Goal: Task Accomplishment & Management: Use online tool/utility

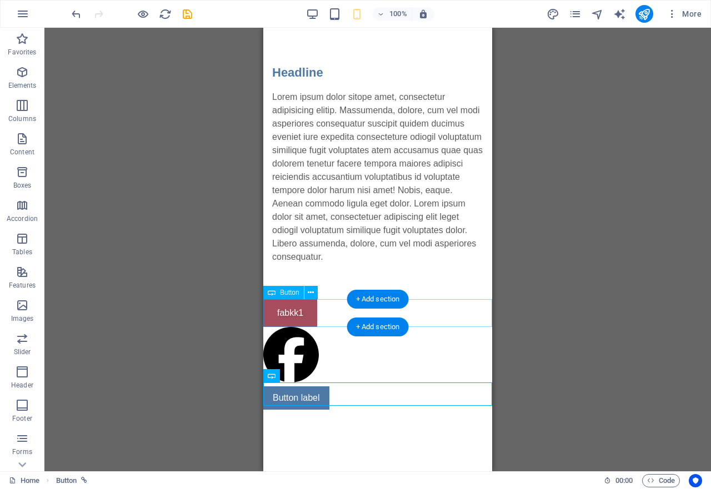
click at [296, 311] on div "fabkk1" at bounding box center [377, 313] width 229 height 28
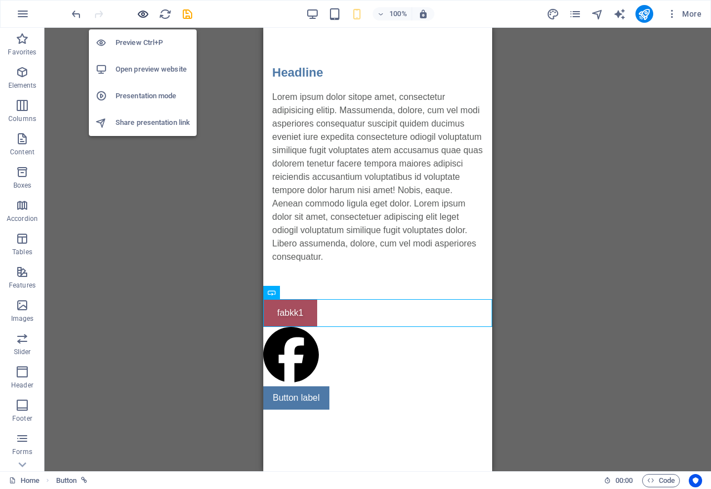
click at [143, 19] on icon "button" at bounding box center [143, 14] width 13 height 13
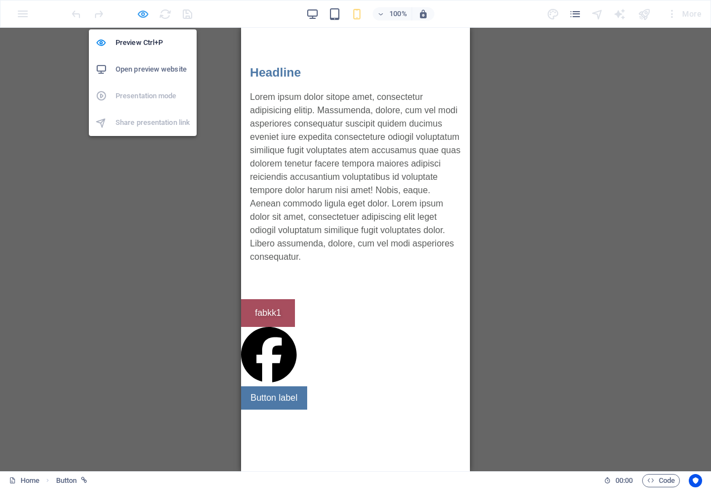
click at [143, 16] on icon "button" at bounding box center [143, 14] width 13 height 13
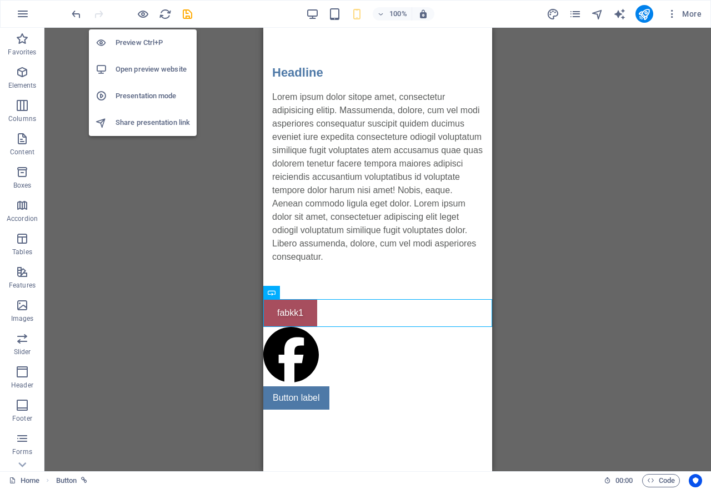
click at [150, 98] on h6 "Presentation mode" at bounding box center [152, 95] width 74 height 13
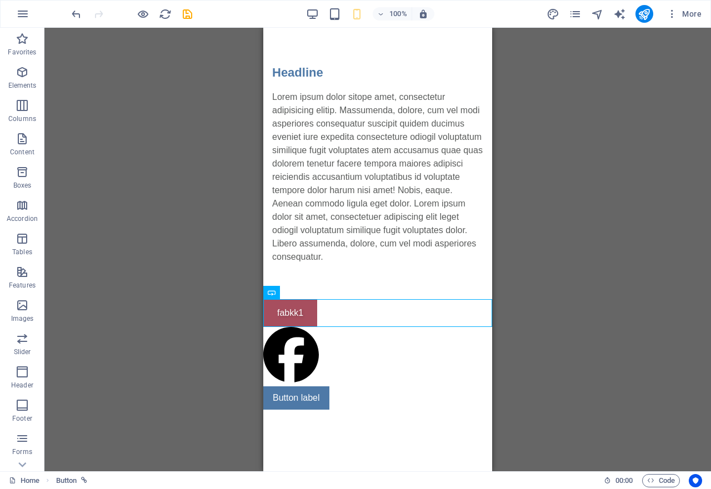
click at [161, 204] on div "Placeholder Button Text Text H2 Spacer Icon Button" at bounding box center [377, 250] width 666 height 444
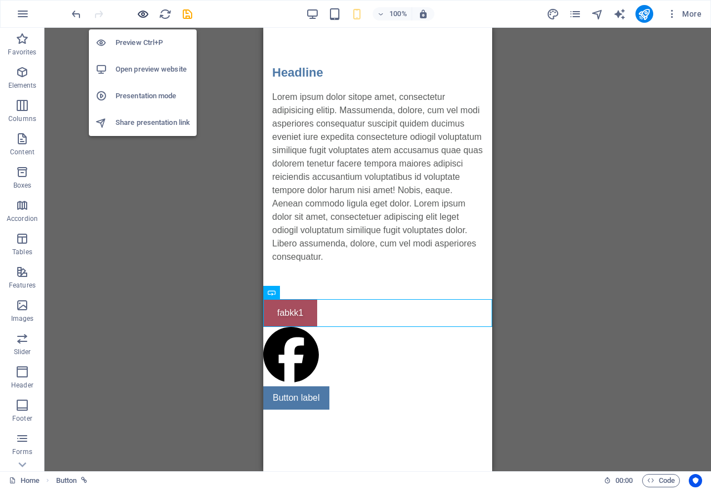
click at [144, 13] on icon "button" at bounding box center [143, 14] width 13 height 13
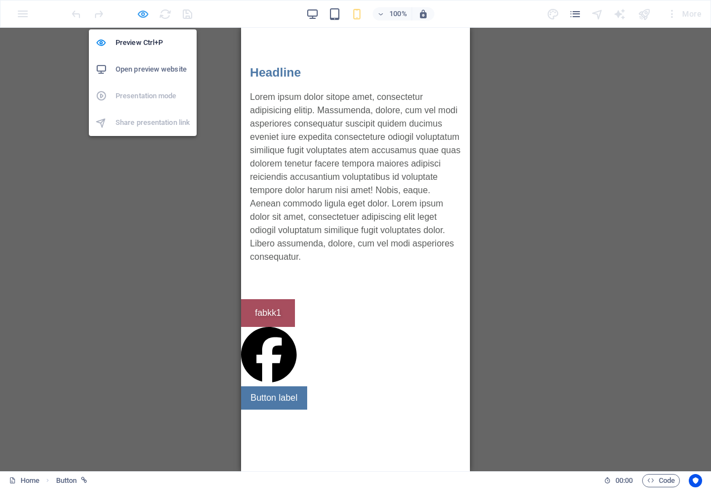
click at [144, 13] on icon "button" at bounding box center [143, 14] width 13 height 13
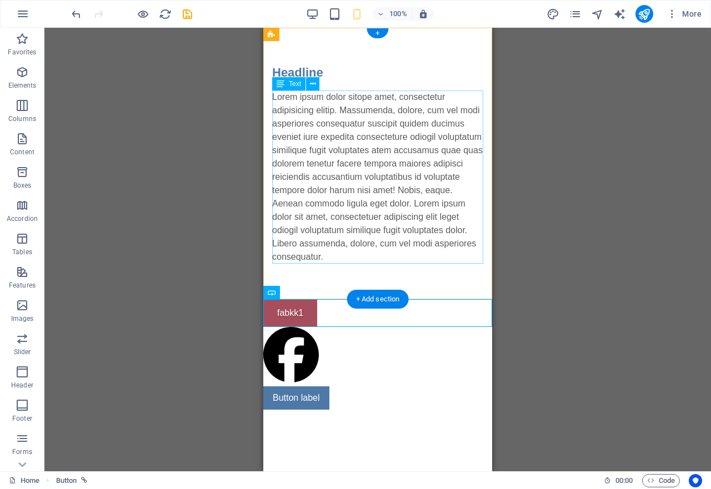
click at [315, 171] on div "Lorem ipsum dolor sitope amet, consectetur adipisicing elitip. Massumenda, dolo…" at bounding box center [377, 176] width 211 height 173
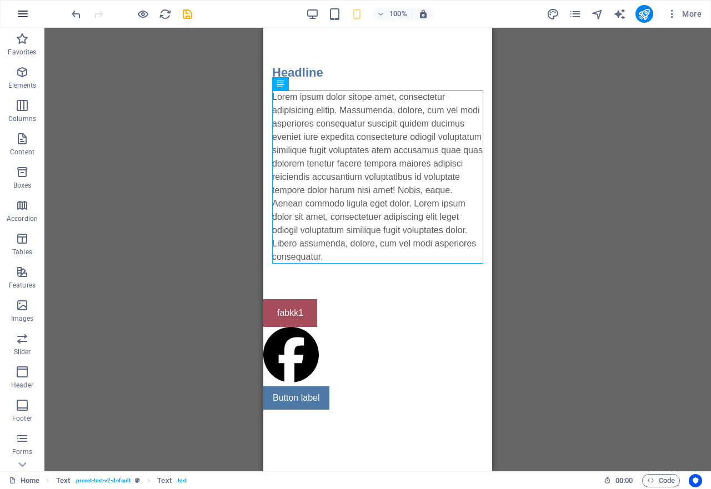
click at [19, 14] on icon "button" at bounding box center [22, 13] width 13 height 13
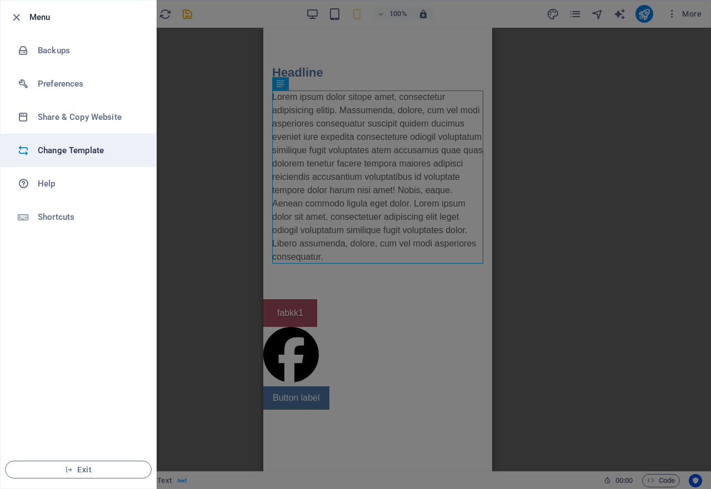
click at [76, 148] on h6 "Change Template" at bounding box center [89, 150] width 103 height 13
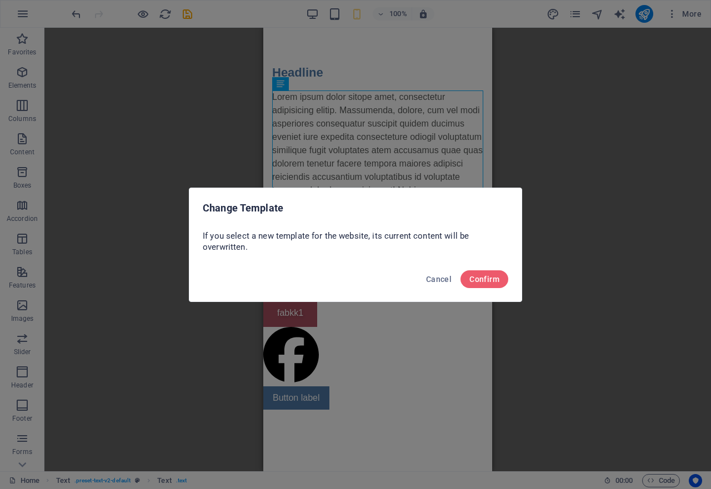
click at [76, 148] on div "Change Template If you select a new template for the website, its current conte…" at bounding box center [355, 244] width 711 height 489
click at [490, 284] on button "Confirm" at bounding box center [484, 279] width 48 height 18
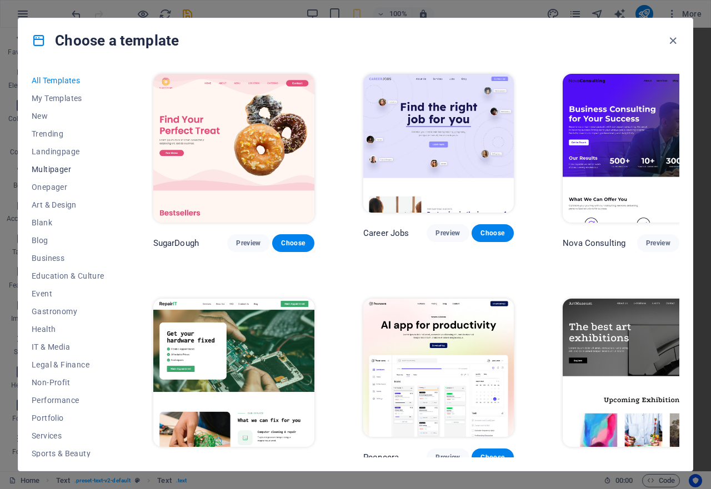
click at [52, 169] on span "Multipager" at bounding box center [68, 169] width 73 height 9
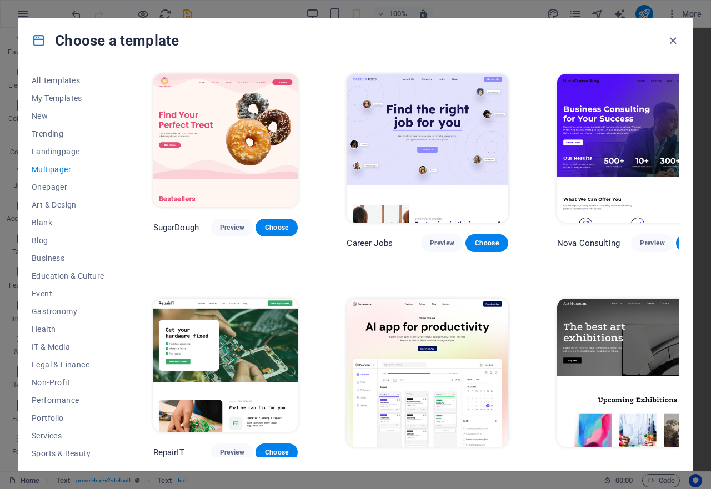
click at [52, 169] on span "Multipager" at bounding box center [68, 169] width 73 height 9
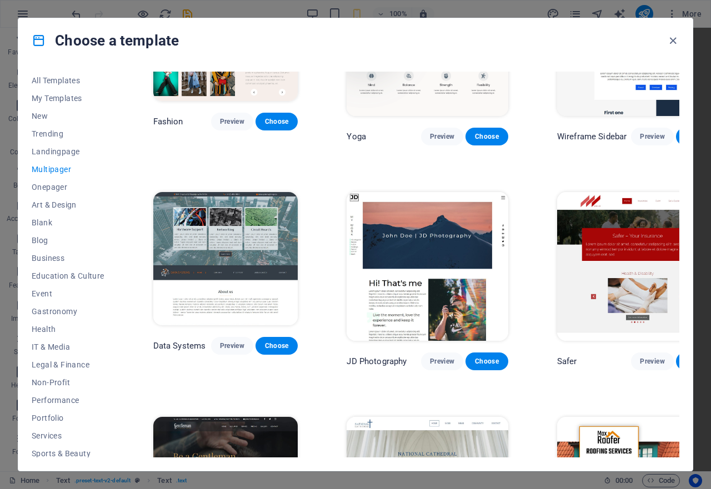
scroll to position [2443, 0]
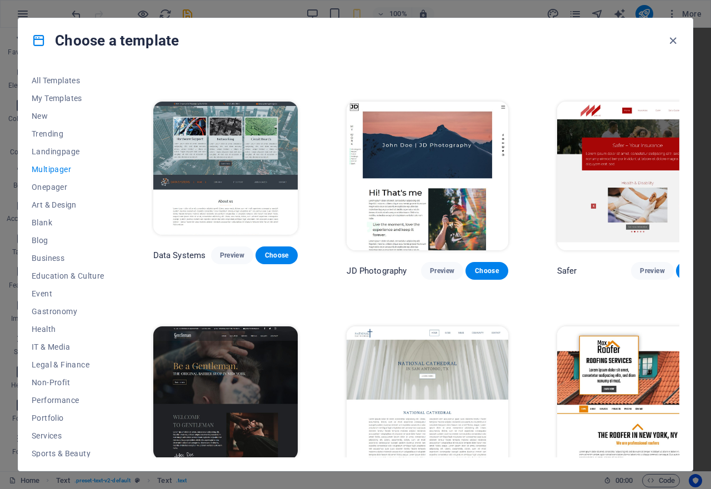
click at [478, 489] on span "Choose" at bounding box center [488, 495] width 21 height 9
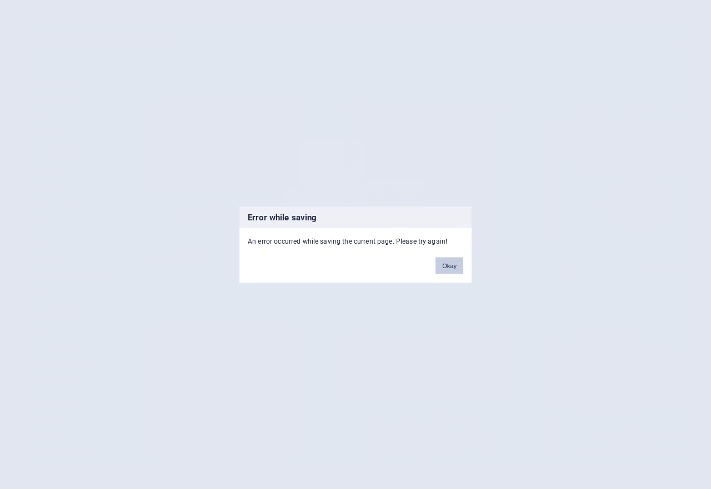
click at [449, 269] on button "Okay" at bounding box center [449, 265] width 28 height 17
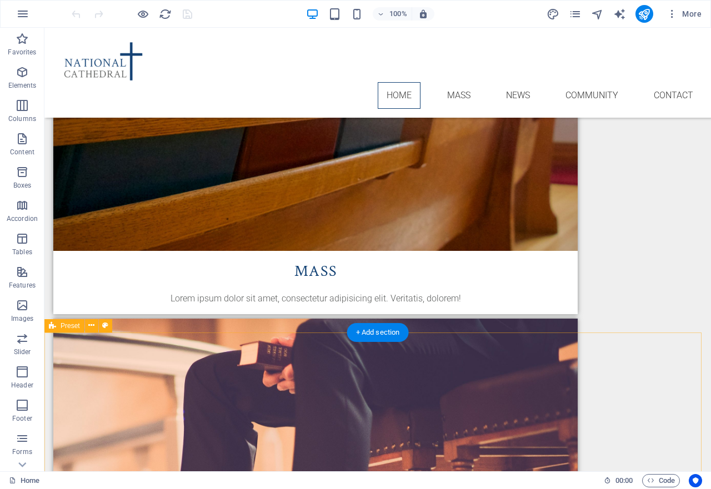
scroll to position [1433, 0]
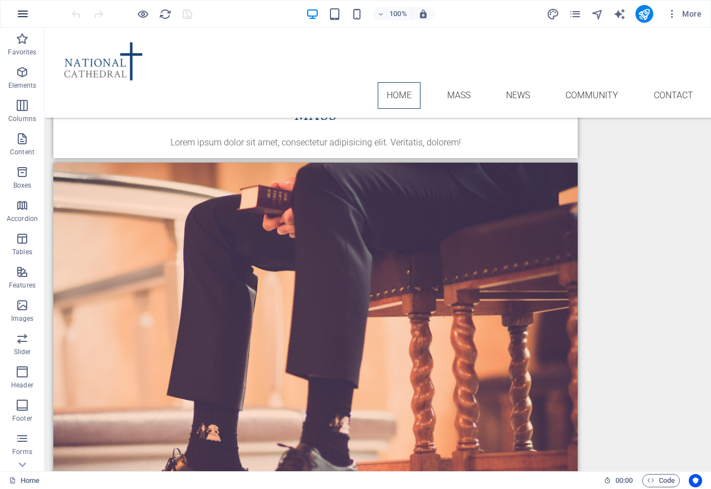
click at [22, 11] on icon "button" at bounding box center [22, 13] width 13 height 13
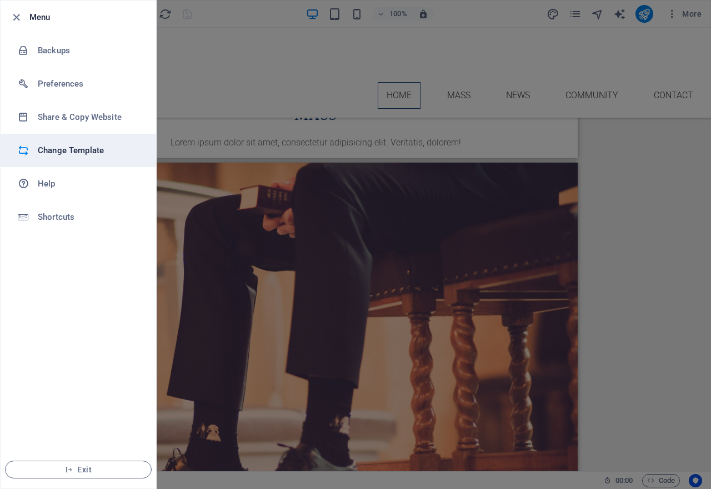
click at [67, 155] on h6 "Change Template" at bounding box center [89, 150] width 103 height 13
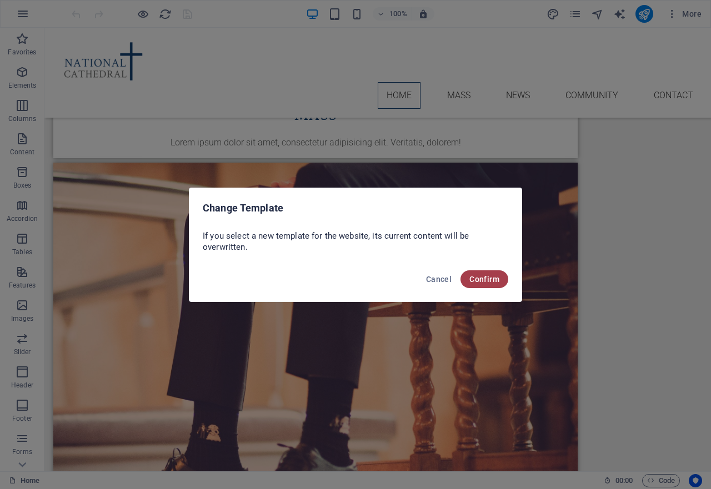
click at [496, 280] on span "Confirm" at bounding box center [484, 279] width 30 height 9
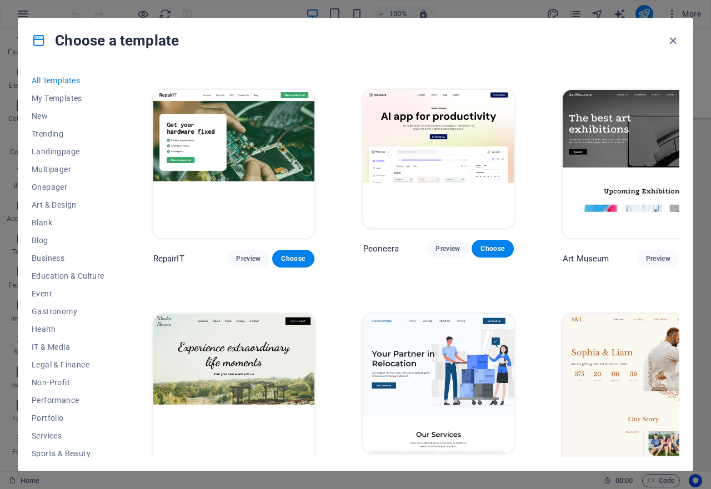
scroll to position [222, 0]
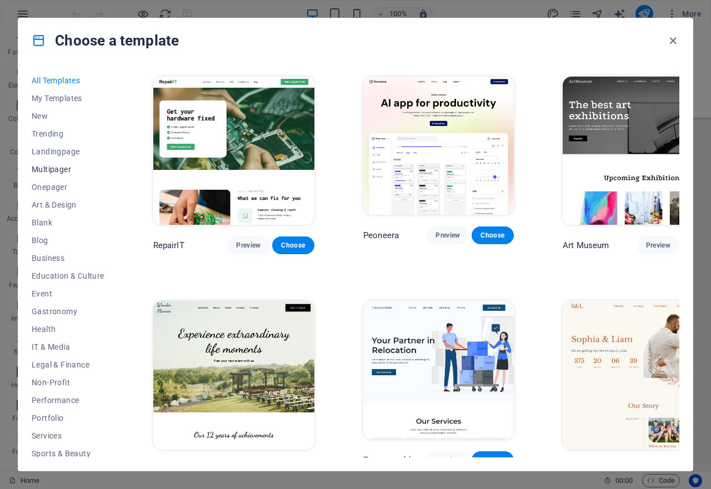
click at [52, 172] on span "Multipager" at bounding box center [68, 169] width 73 height 9
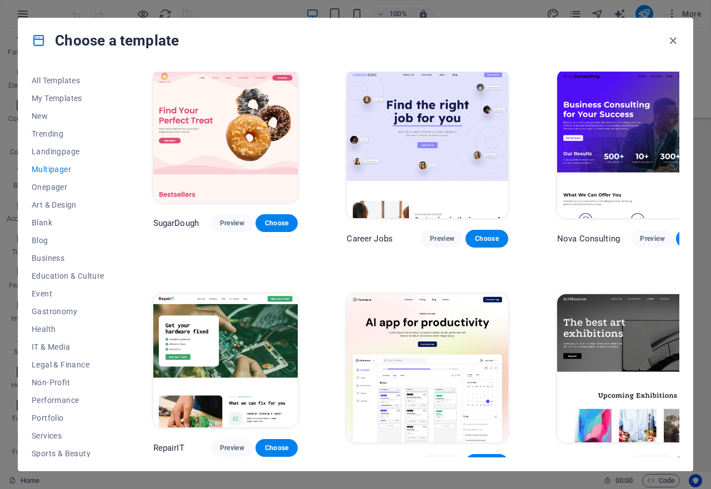
scroll to position [0, 0]
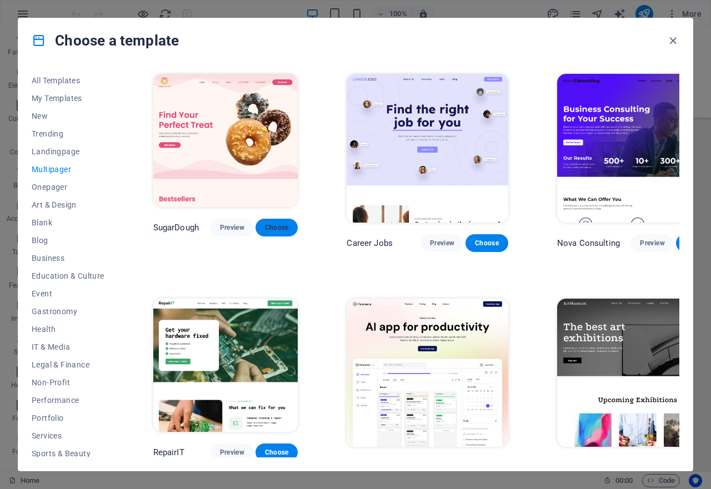
click at [275, 225] on span "Choose" at bounding box center [276, 227] width 24 height 9
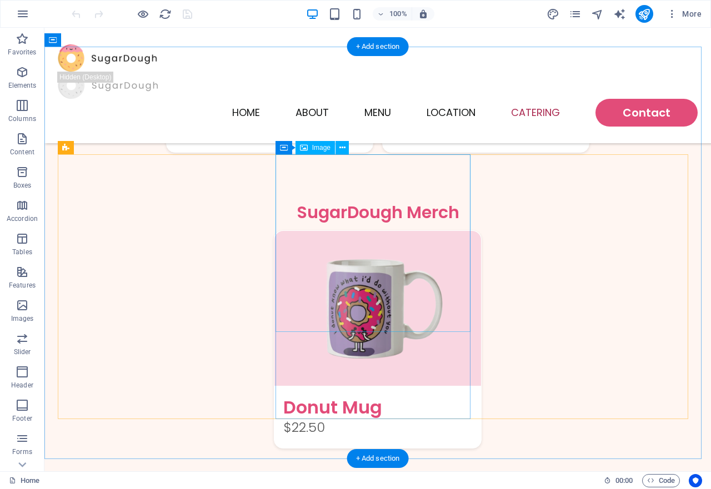
scroll to position [1999, 0]
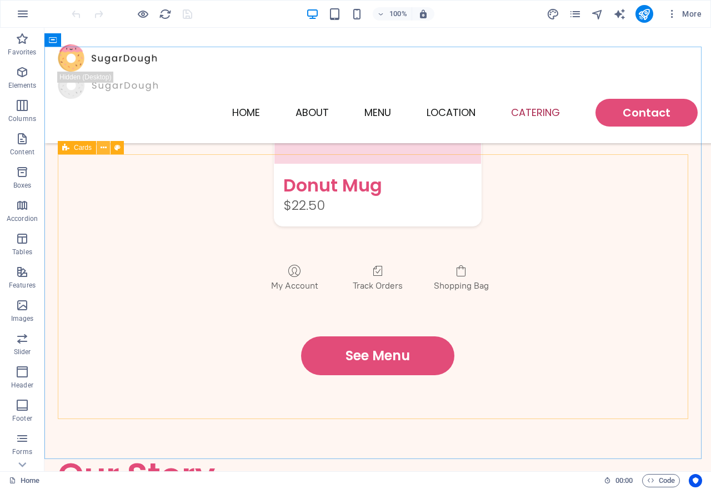
click at [103, 149] on icon at bounding box center [103, 148] width 6 height 12
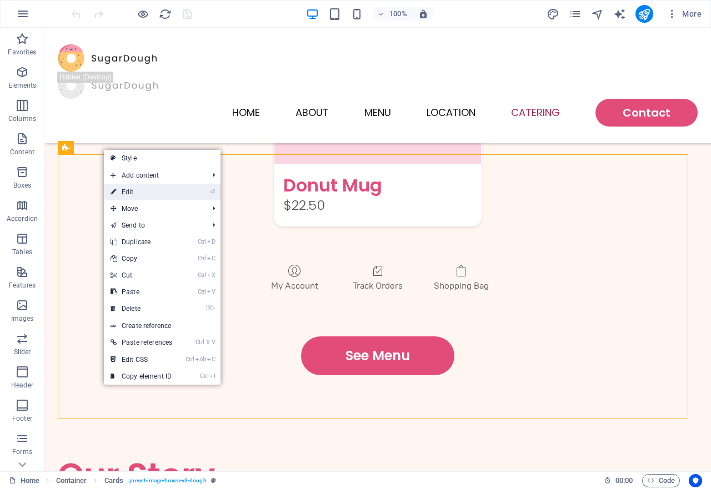
click at [127, 193] on link "⏎ Edit" at bounding box center [141, 192] width 75 height 17
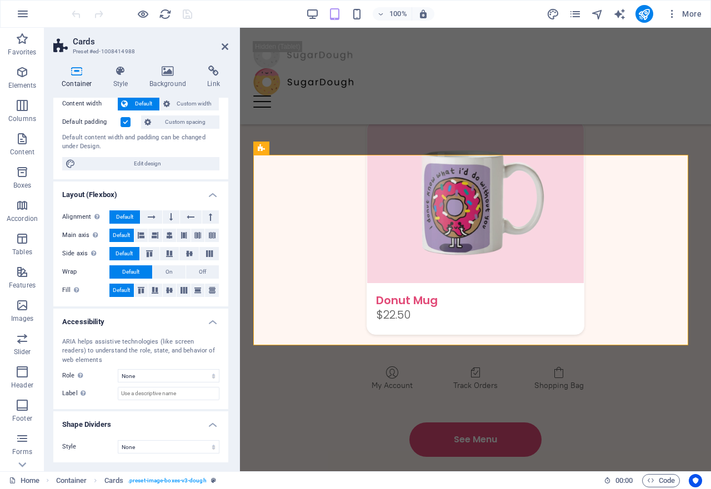
scroll to position [0, 0]
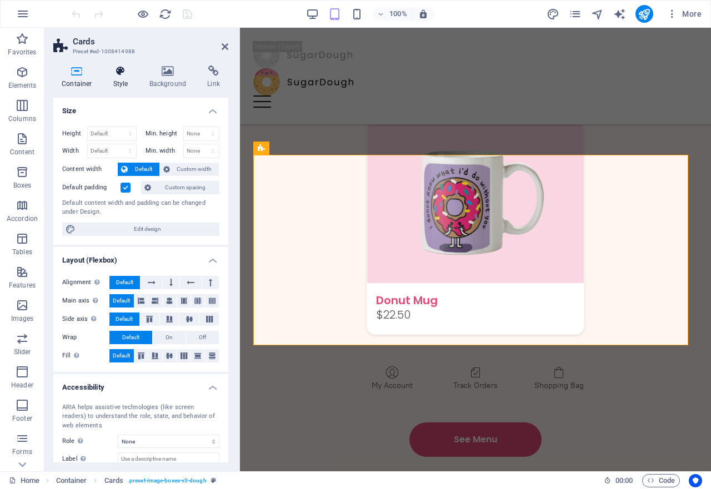
click at [121, 82] on h4 "Style" at bounding box center [123, 77] width 36 height 23
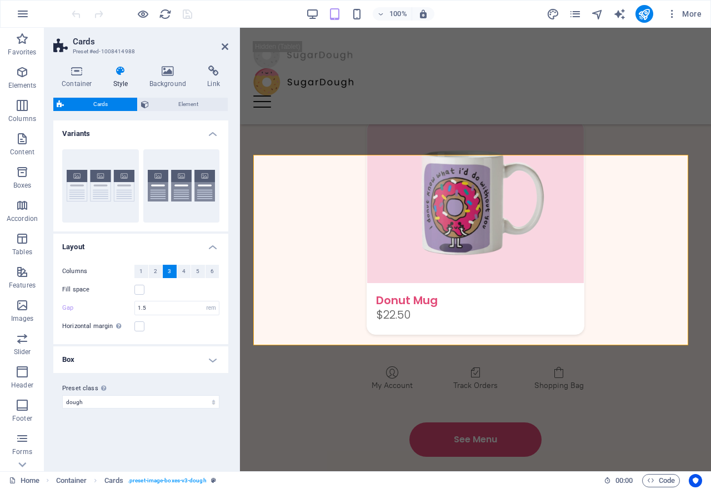
click at [214, 137] on h4 "Variants" at bounding box center [140, 130] width 175 height 20
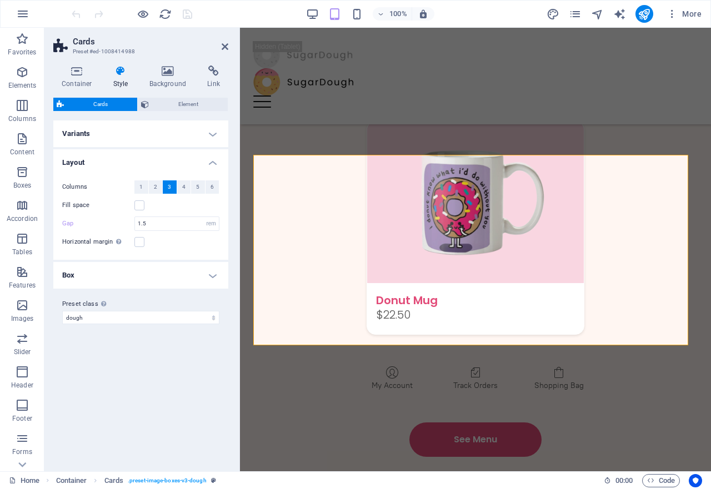
click at [213, 133] on h4 "Variants" at bounding box center [140, 133] width 175 height 27
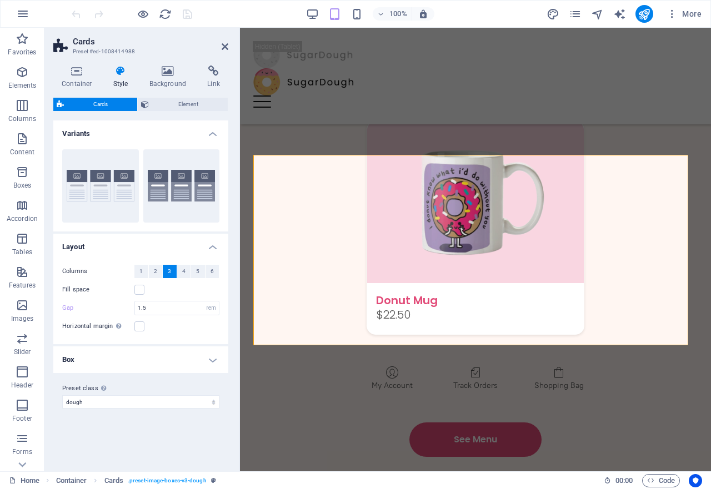
click at [214, 246] on h4 "Layout" at bounding box center [140, 244] width 175 height 20
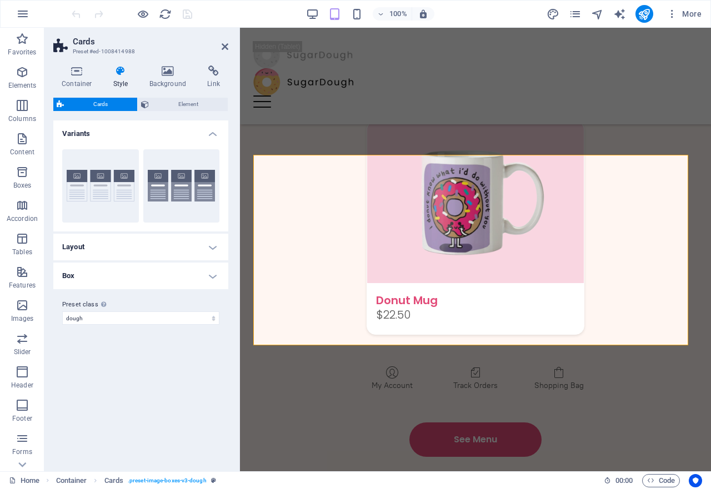
click at [214, 246] on h4 "Layout" at bounding box center [140, 247] width 175 height 27
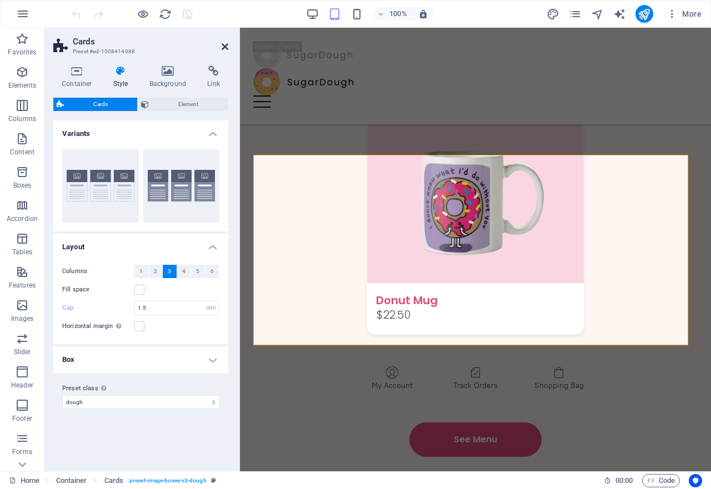
click at [223, 47] on icon at bounding box center [225, 46] width 7 height 9
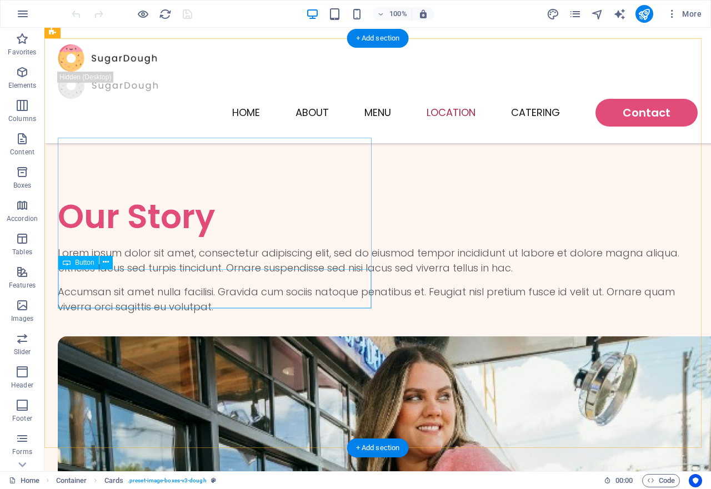
scroll to position [2424, 0]
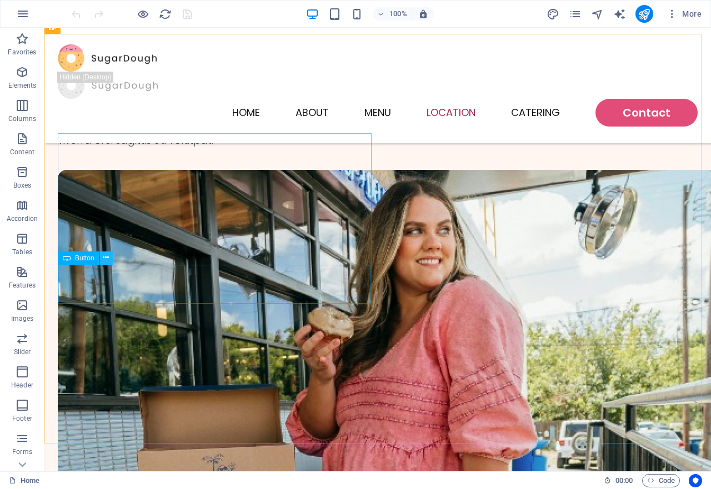
click at [107, 258] on icon at bounding box center [106, 258] width 6 height 12
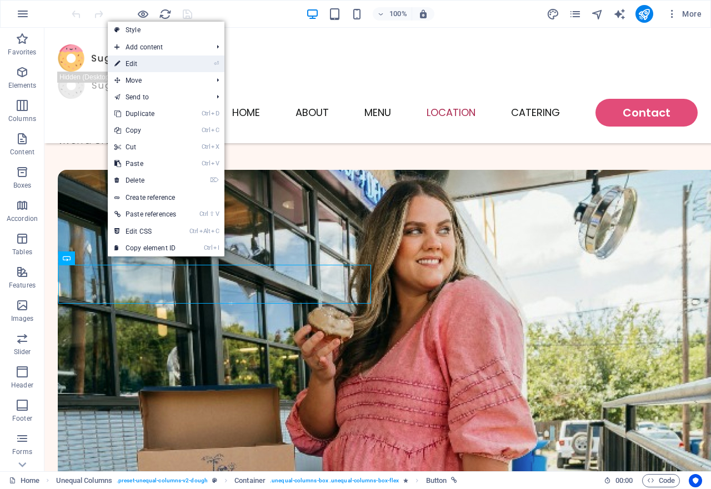
click at [143, 59] on link "⏎ Edit" at bounding box center [145, 64] width 75 height 17
click at [143, 59] on div "Drag here to replace the existing content. Press “Ctrl” if you want to create a…" at bounding box center [377, 250] width 666 height 444
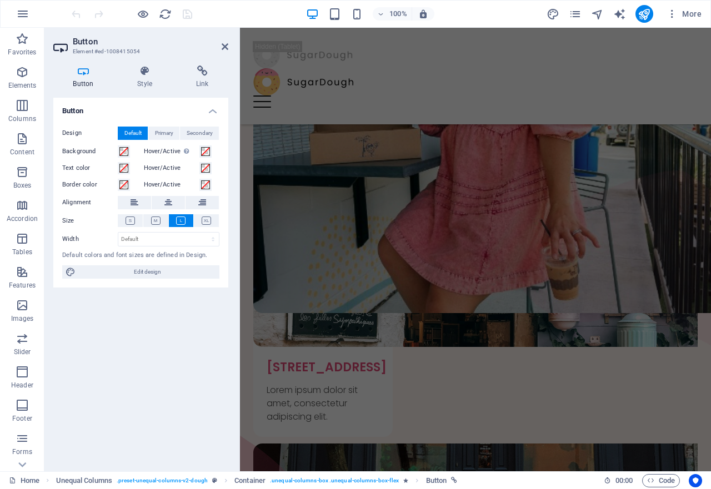
scroll to position [2081, 0]
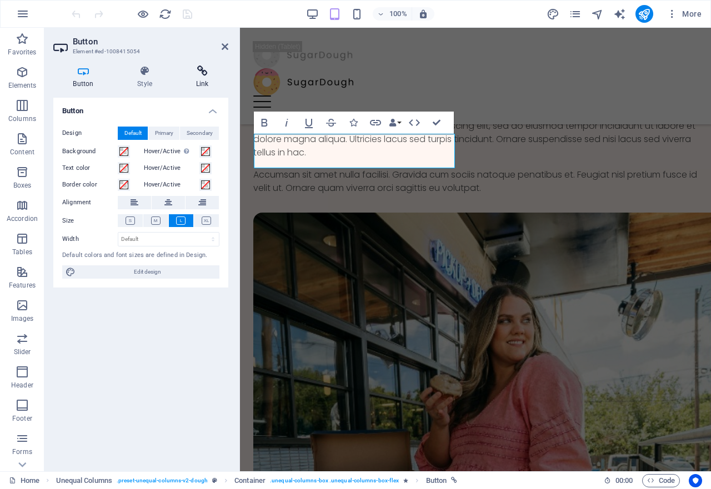
click at [205, 73] on icon at bounding box center [202, 71] width 52 height 11
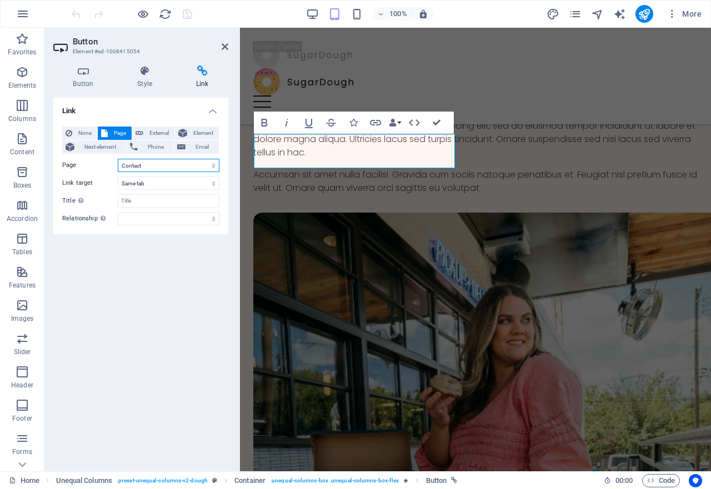
click at [212, 167] on select "Home Menu Contact Legal Notice Privacy" at bounding box center [169, 165] width 102 height 13
click at [147, 167] on select "Home Menu Contact Legal Notice Privacy" at bounding box center [169, 165] width 102 height 13
click at [90, 167] on label "Page" at bounding box center [90, 165] width 56 height 13
click at [118, 167] on select "Home Menu Contact Legal Notice Privacy" at bounding box center [169, 165] width 102 height 13
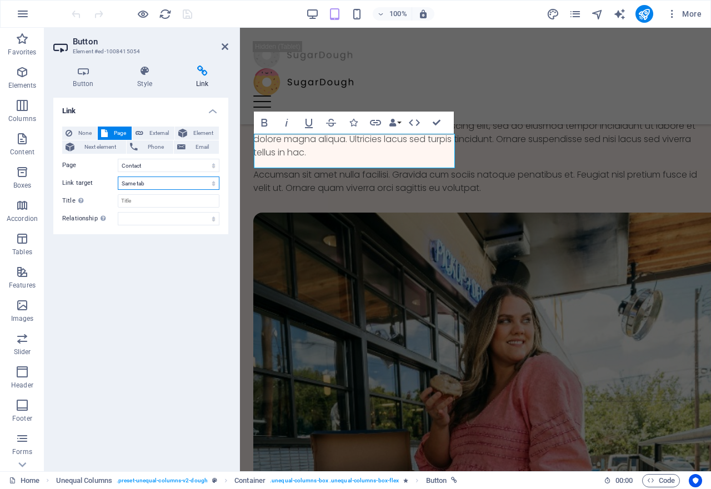
click at [146, 186] on select "New tab Same tab Overlay" at bounding box center [169, 183] width 102 height 13
select select "blank"
click at [118, 177] on select "New tab Same tab Overlay" at bounding box center [169, 183] width 102 height 13
click at [135, 192] on div "None Page External Element Next element Phone Email Page Home Menu Contact Lega…" at bounding box center [140, 176] width 157 height 99
click at [225, 43] on icon at bounding box center [225, 46] width 7 height 9
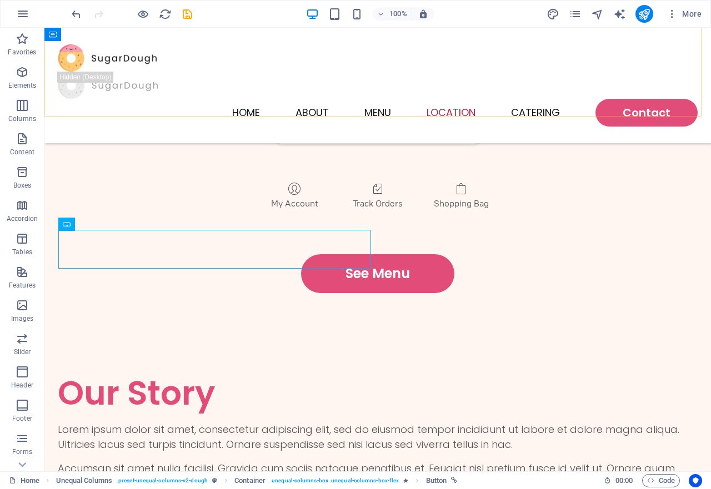
scroll to position [2458, 0]
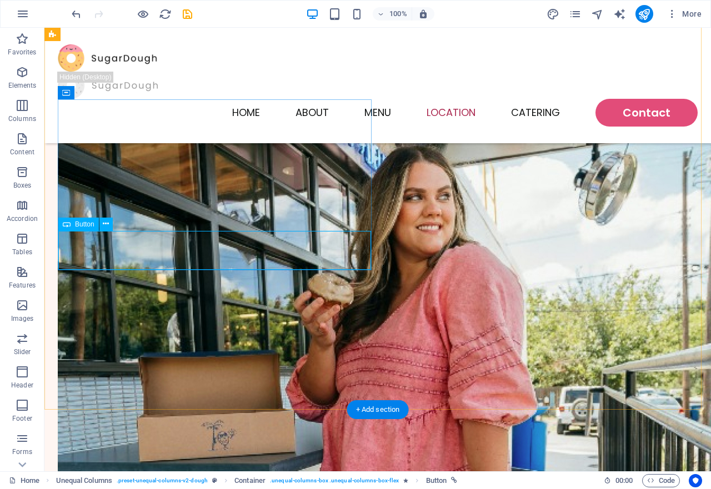
select select "2"
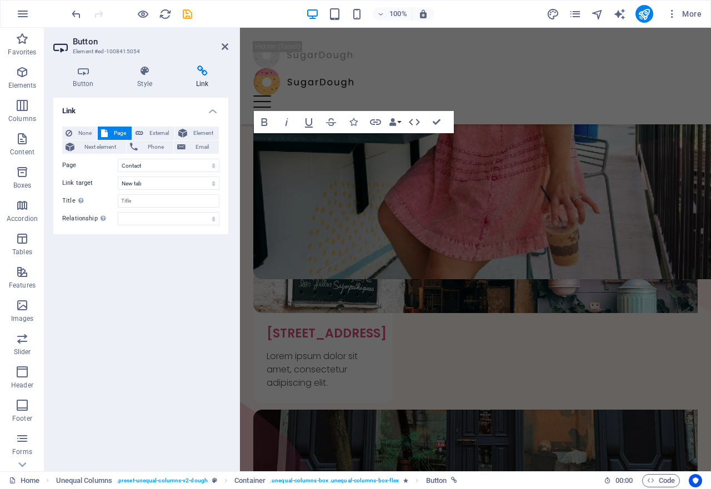
scroll to position [2081, 0]
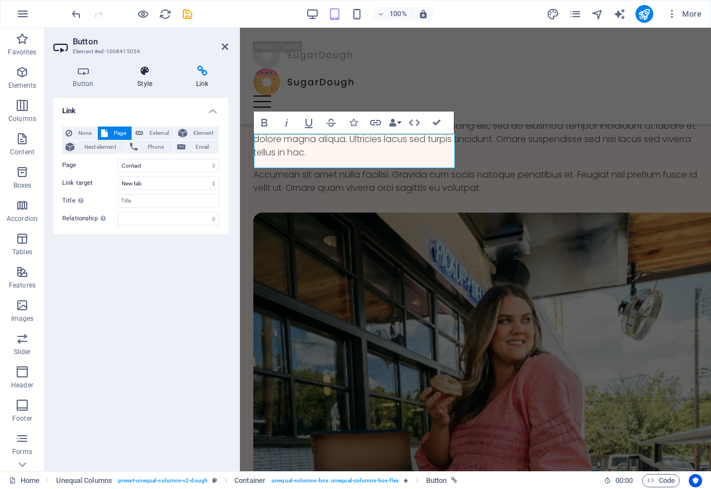
click at [150, 67] on icon at bounding box center [145, 71] width 54 height 11
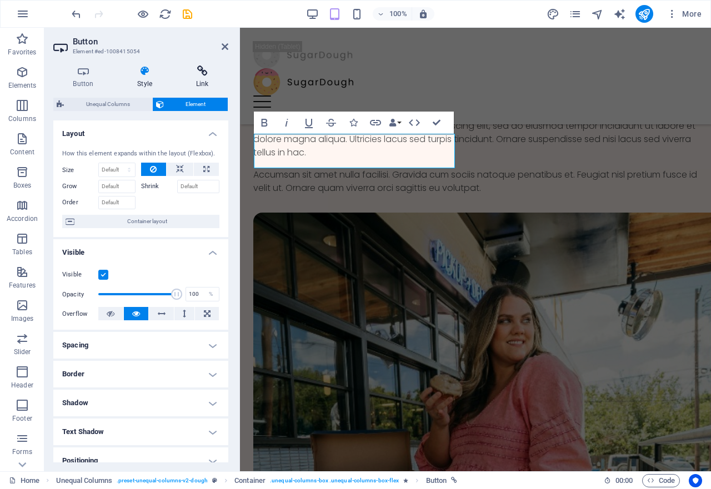
click at [199, 69] on icon at bounding box center [202, 71] width 52 height 11
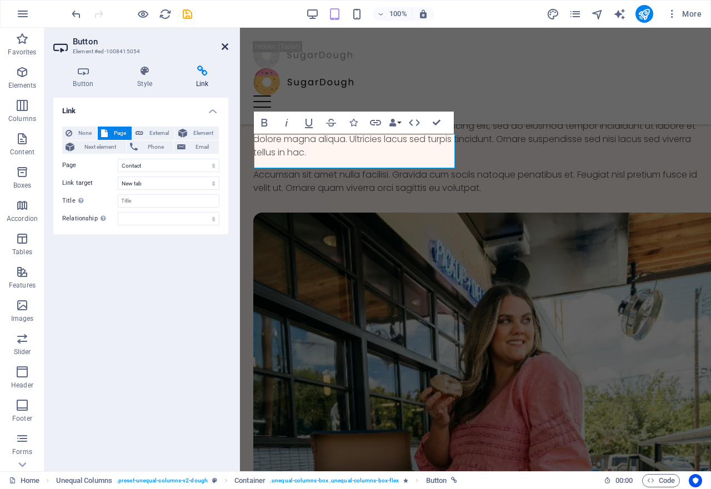
click at [222, 44] on icon at bounding box center [225, 46] width 7 height 9
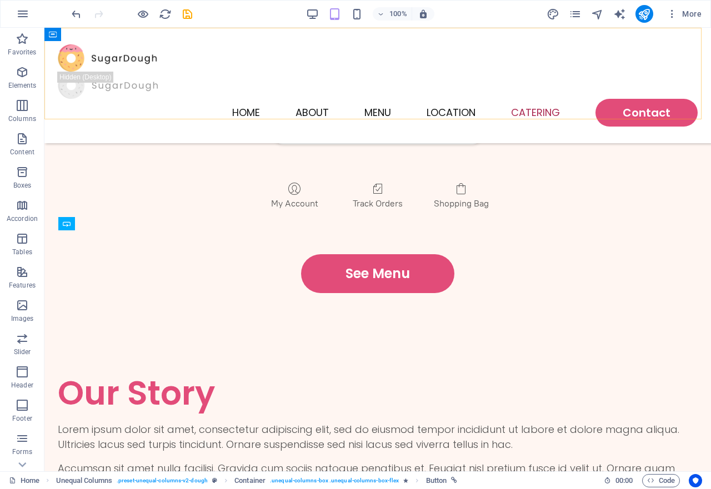
scroll to position [2458, 0]
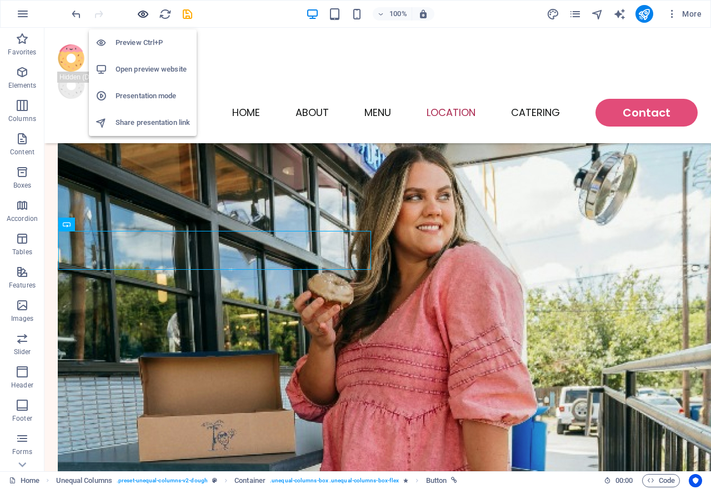
click at [140, 10] on icon "button" at bounding box center [143, 14] width 13 height 13
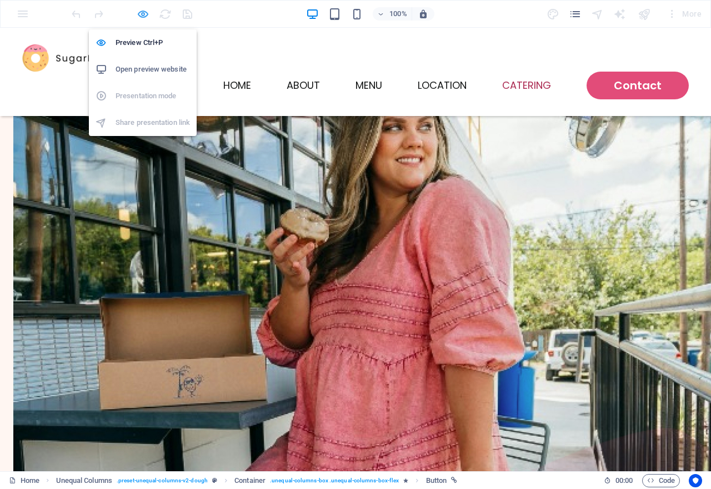
scroll to position [2427, 0]
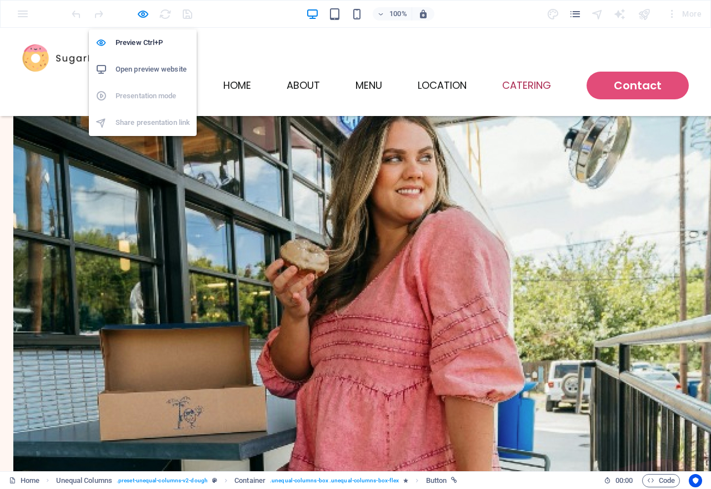
click at [139, 68] on h6 "Open preview website" at bounding box center [152, 69] width 74 height 13
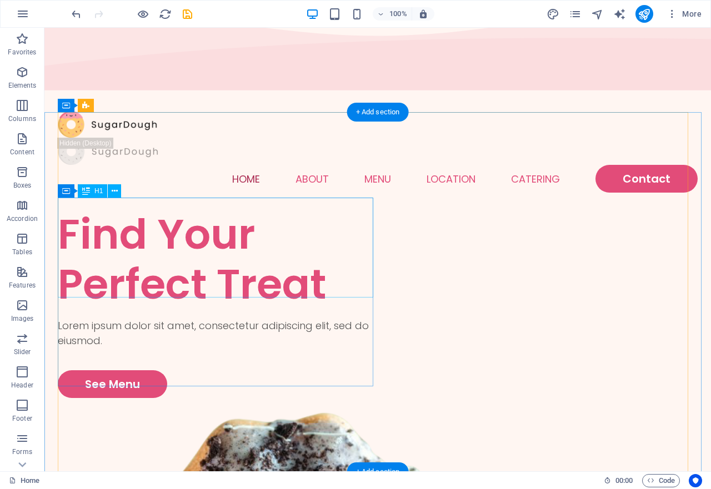
scroll to position [0, 0]
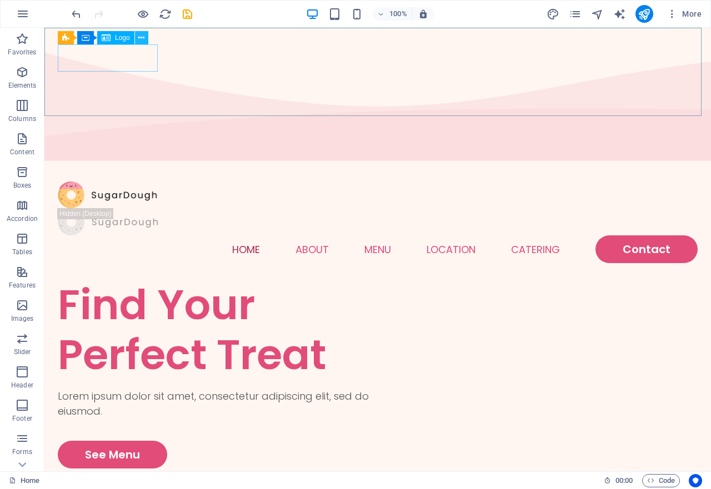
click at [144, 38] on icon at bounding box center [141, 38] width 6 height 12
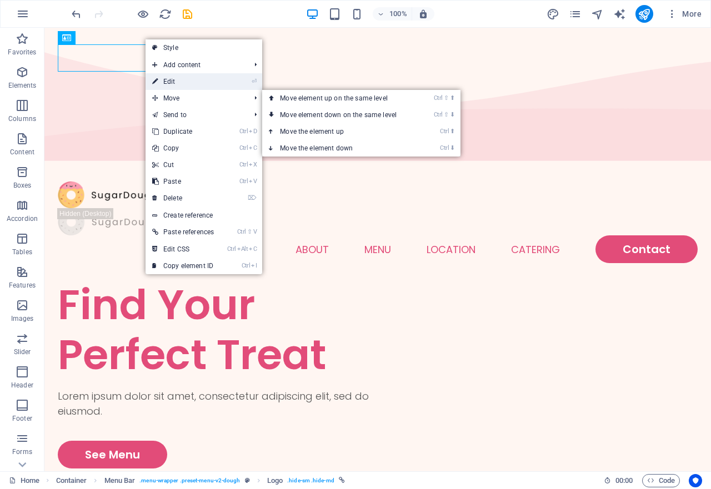
click at [174, 84] on link "⏎ Edit" at bounding box center [182, 81] width 75 height 17
select select "px"
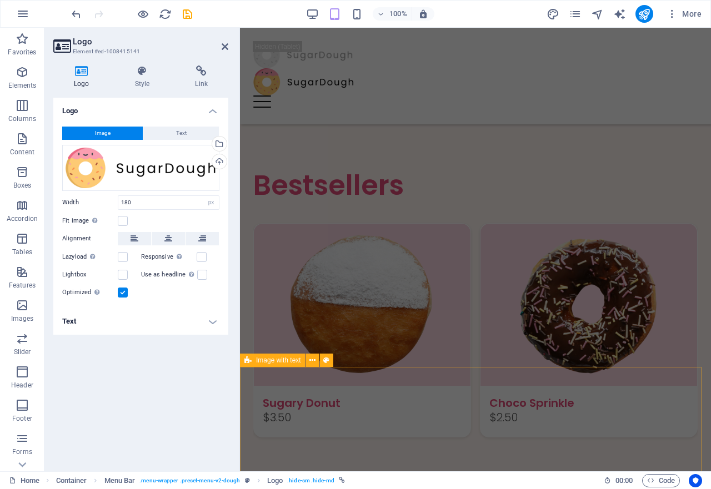
scroll to position [1110, 0]
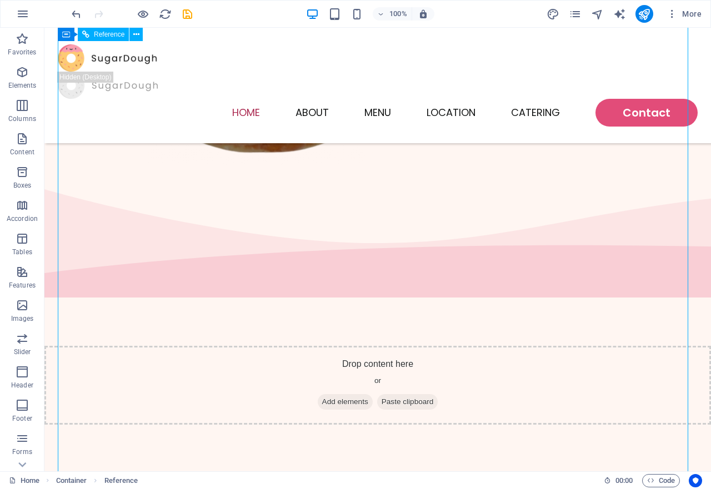
scroll to position [833, 0]
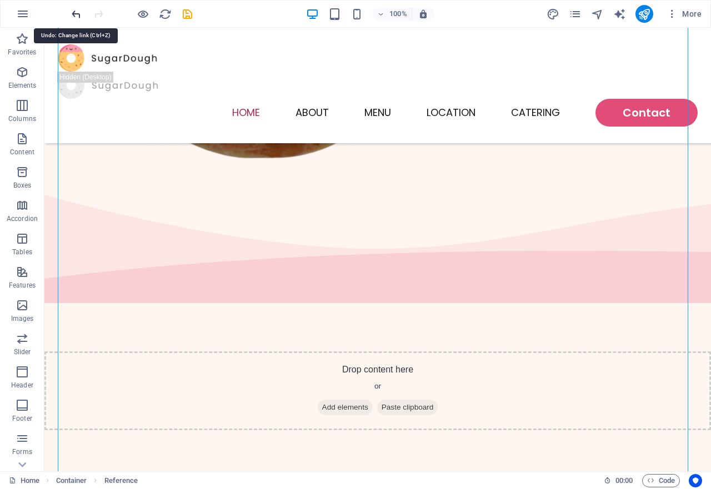
click at [77, 16] on icon "undo" at bounding box center [76, 14] width 13 height 13
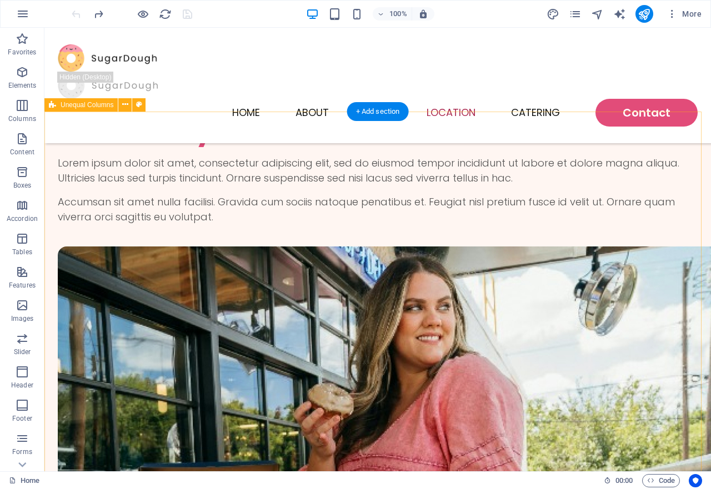
scroll to position [2236, 0]
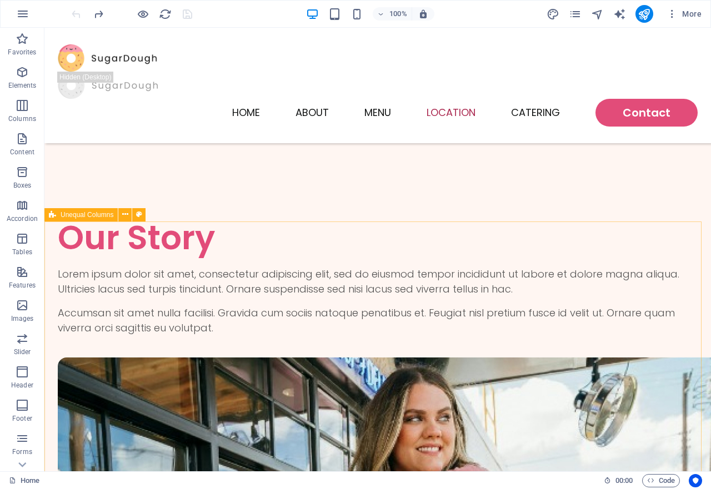
click at [79, 219] on div "Unequal Columns" at bounding box center [80, 214] width 73 height 13
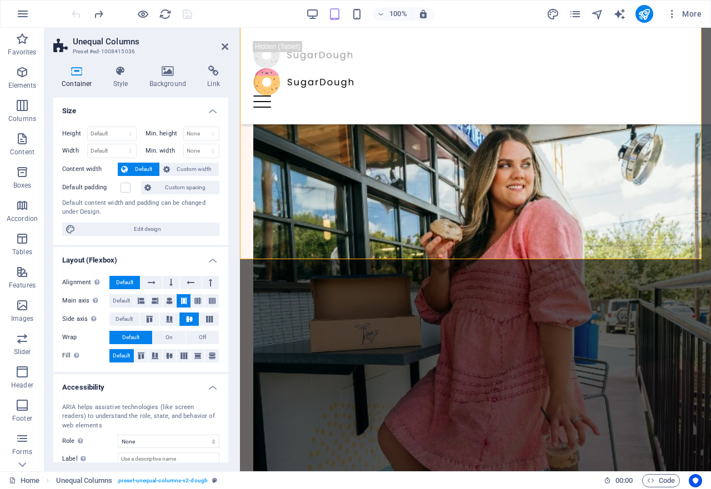
scroll to position [2081, 0]
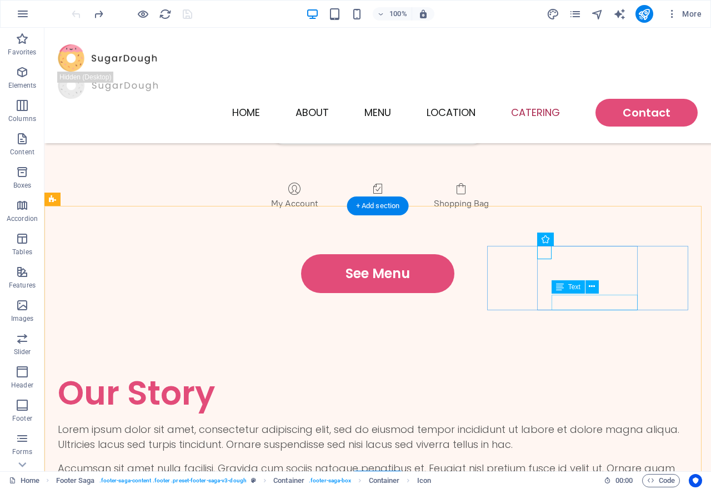
scroll to position [2661, 0]
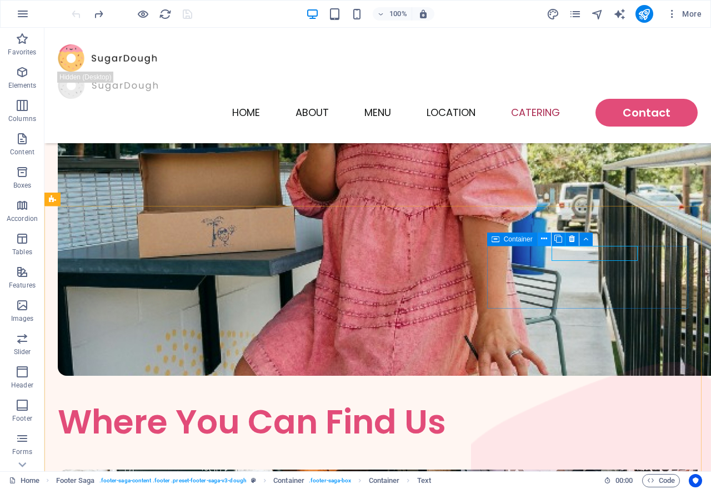
click at [541, 240] on icon at bounding box center [544, 239] width 6 height 12
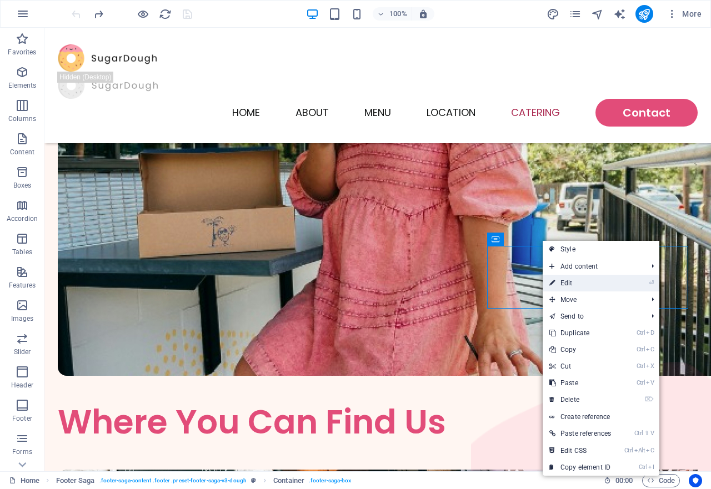
click at [567, 284] on link "⏎ Edit" at bounding box center [579, 283] width 75 height 17
click at [504, 246] on div "Container" at bounding box center [495, 239] width 17 height 13
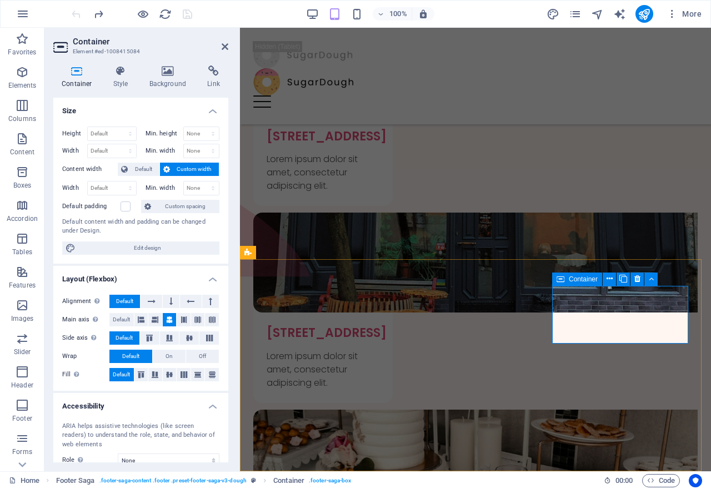
scroll to position [2081, 0]
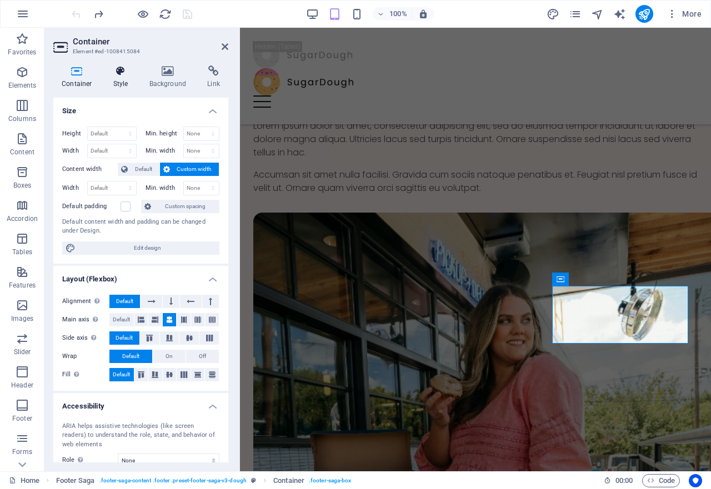
click at [115, 74] on icon at bounding box center [121, 71] width 32 height 11
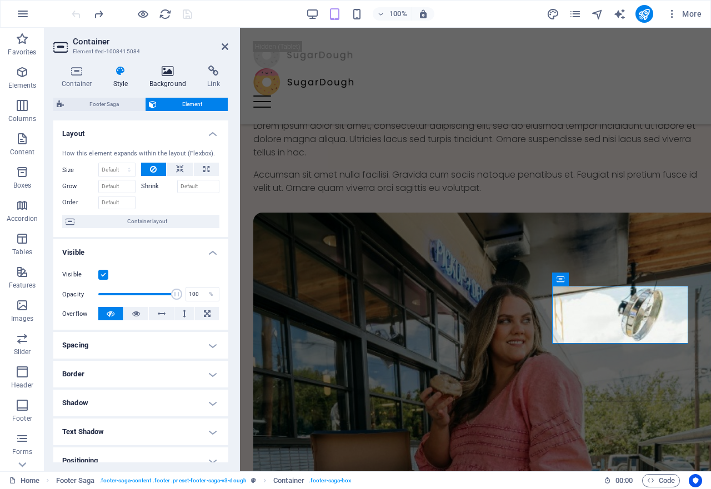
click at [169, 76] on icon at bounding box center [168, 71] width 54 height 11
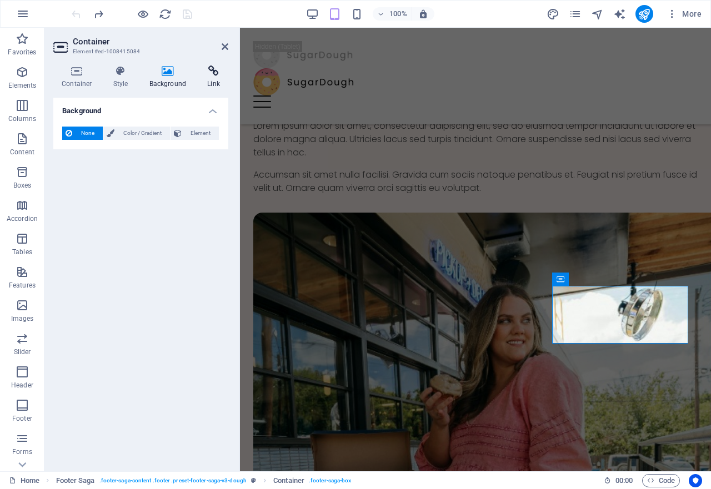
click at [215, 76] on icon at bounding box center [213, 71] width 29 height 11
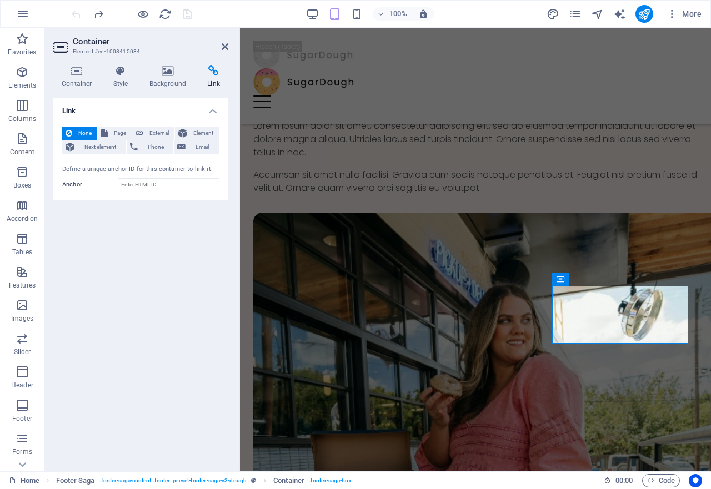
click at [208, 72] on icon at bounding box center [213, 71] width 29 height 11
click at [164, 72] on icon at bounding box center [168, 71] width 54 height 11
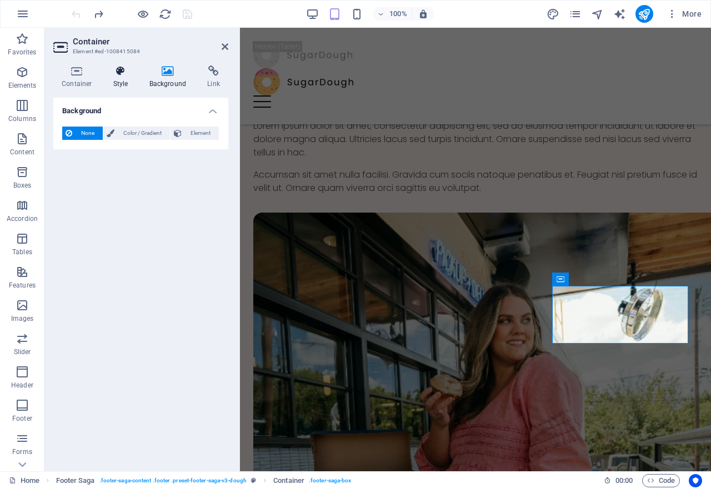
click at [116, 76] on icon at bounding box center [121, 71] width 32 height 11
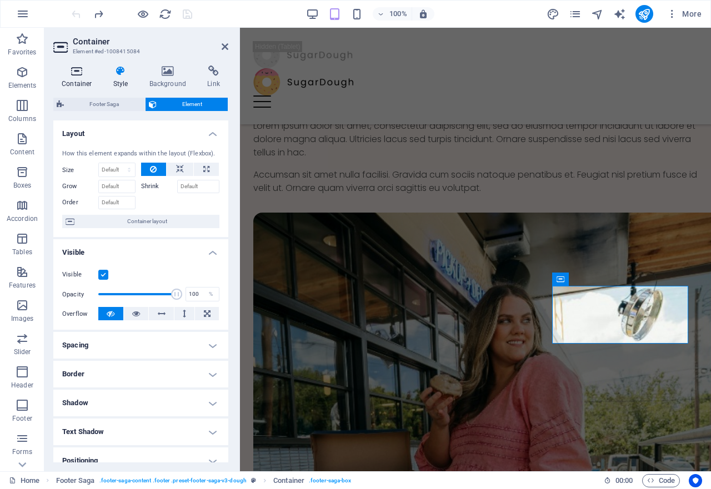
click at [75, 71] on icon at bounding box center [76, 71] width 47 height 11
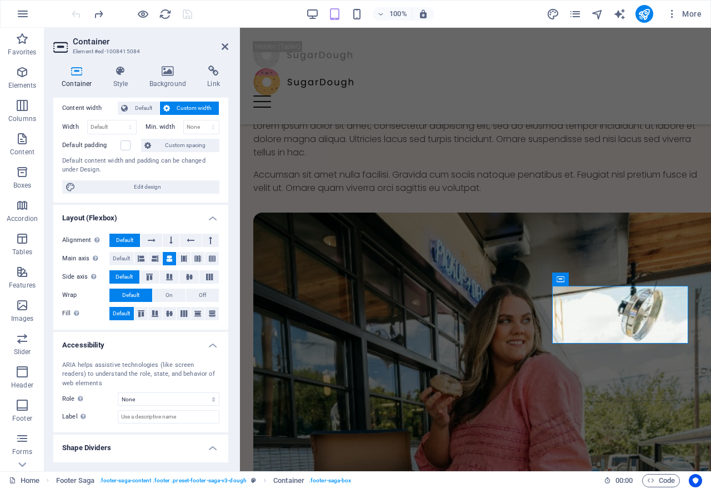
scroll to position [0, 0]
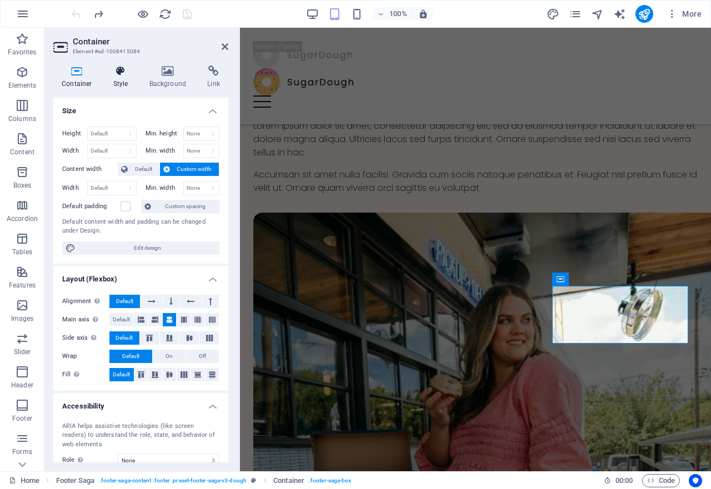
click at [119, 71] on icon at bounding box center [121, 71] width 32 height 11
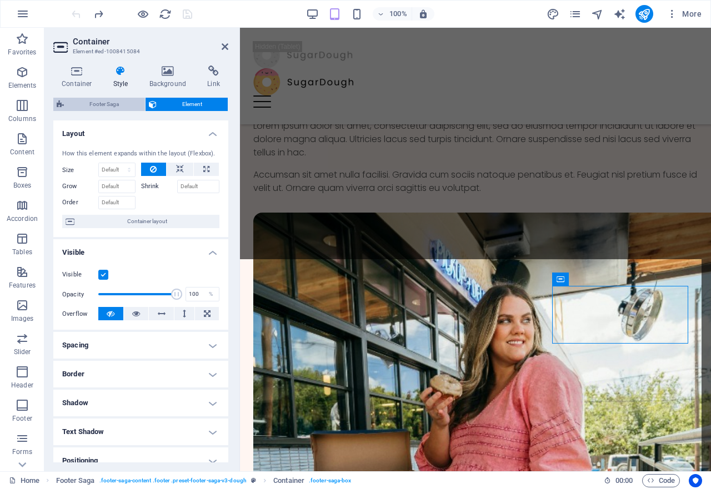
click at [100, 106] on span "Footer Saga" at bounding box center [104, 104] width 74 height 13
select select "rem"
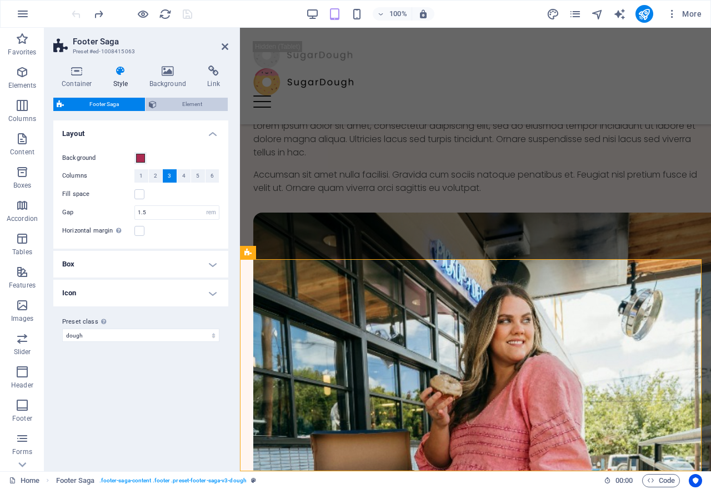
click at [179, 107] on span "Element" at bounding box center [192, 104] width 65 height 13
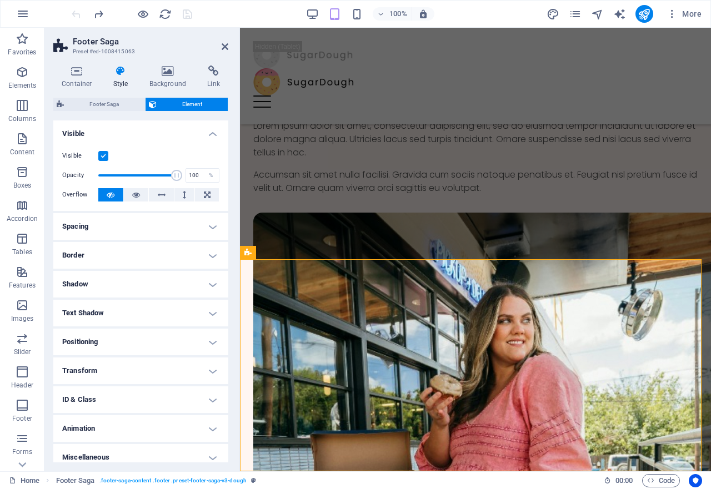
click at [180, 106] on span "Element" at bounding box center [192, 104] width 65 height 13
click at [72, 79] on h4 "Container" at bounding box center [79, 77] width 52 height 23
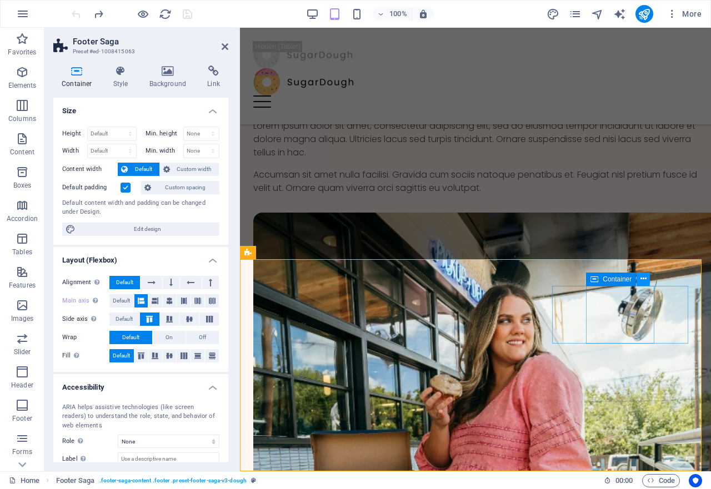
click at [641, 281] on icon at bounding box center [643, 279] width 6 height 12
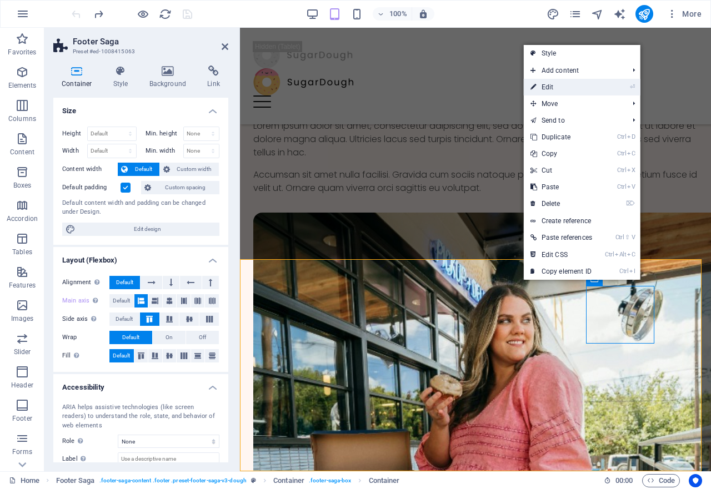
click at [546, 85] on link "⏎ Edit" at bounding box center [561, 87] width 75 height 17
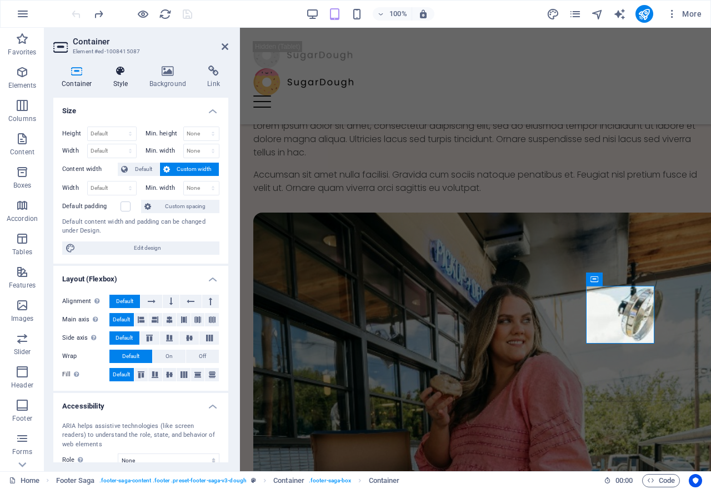
click at [125, 72] on icon at bounding box center [121, 71] width 32 height 11
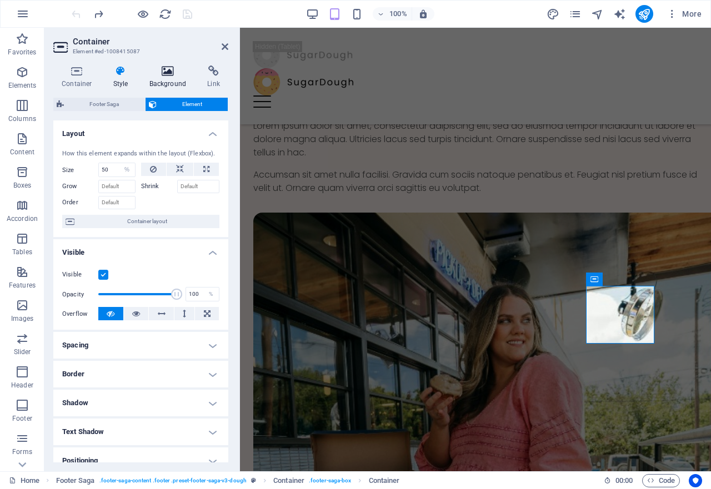
click at [168, 73] on icon at bounding box center [168, 71] width 54 height 11
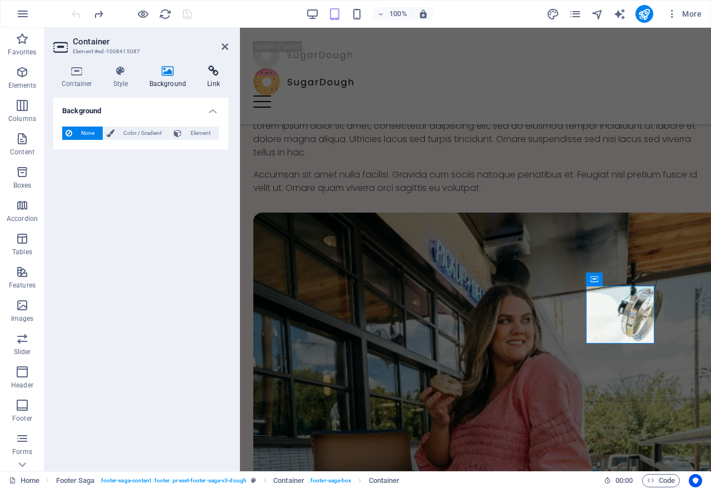
click at [218, 76] on icon at bounding box center [213, 71] width 29 height 11
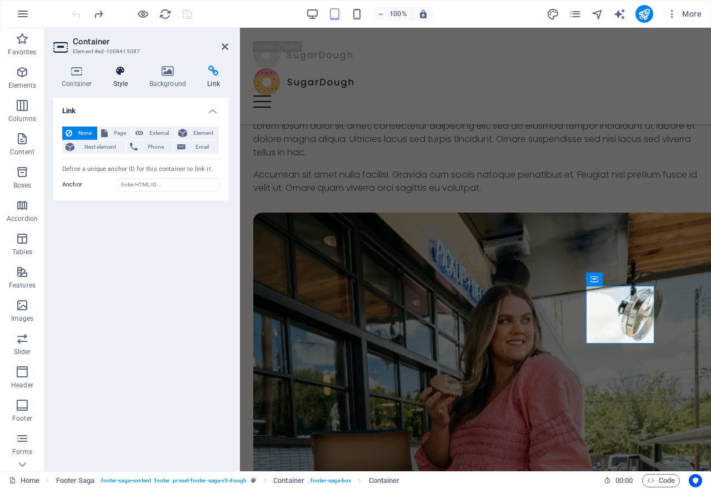
click at [128, 73] on icon at bounding box center [121, 71] width 32 height 11
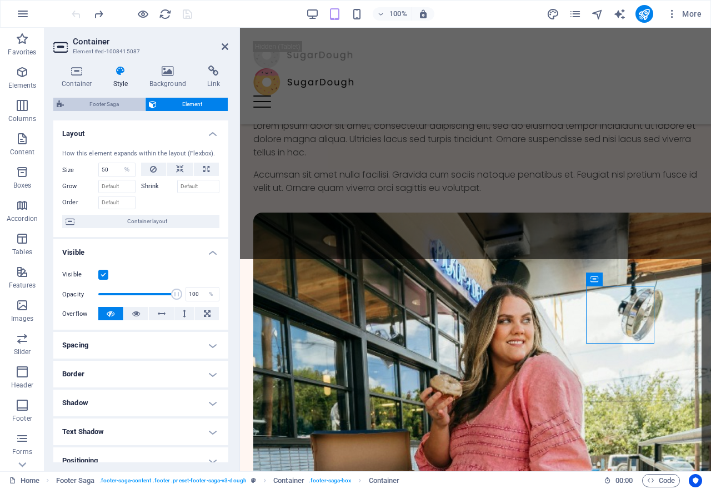
click at [109, 105] on span "Footer Saga" at bounding box center [104, 104] width 74 height 13
select select "rem"
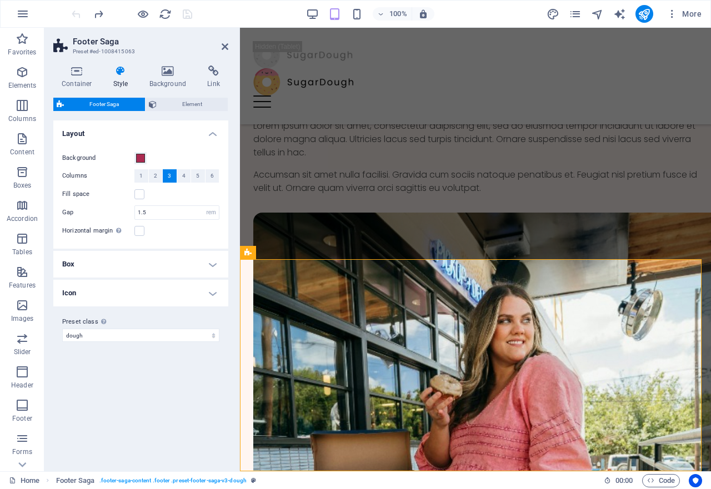
click at [209, 294] on h4 "Icon" at bounding box center [140, 293] width 175 height 27
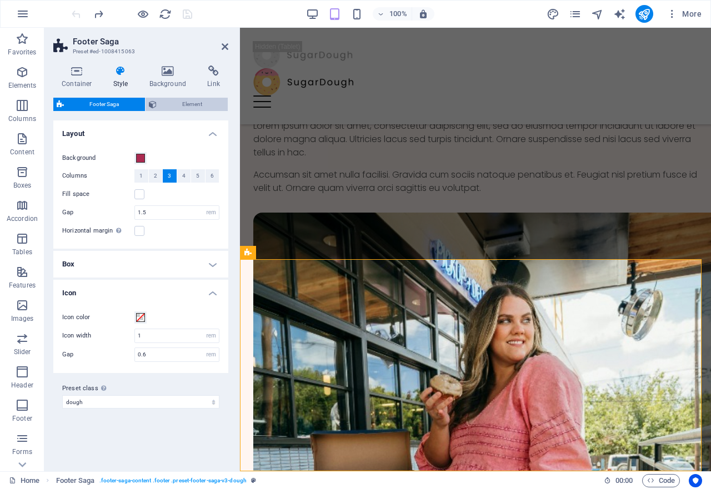
click at [160, 100] on span "Element" at bounding box center [192, 104] width 65 height 13
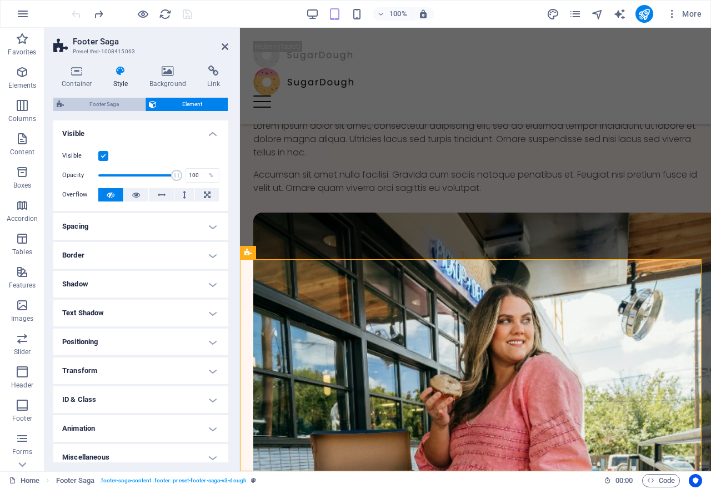
click at [119, 102] on span "Footer Saga" at bounding box center [104, 104] width 74 height 13
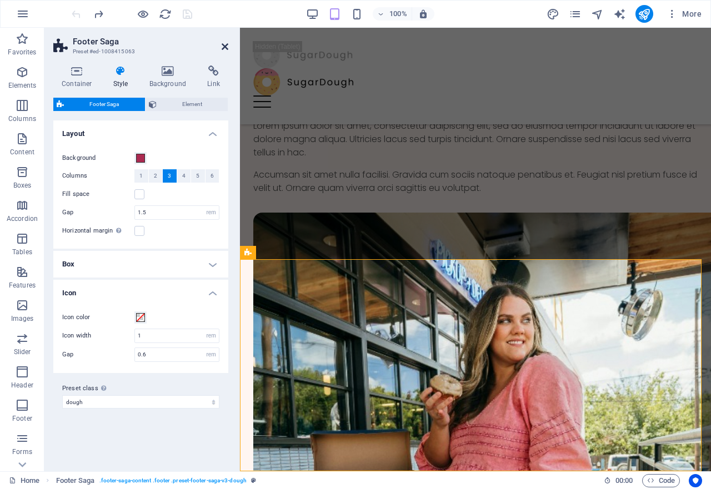
click at [223, 47] on icon at bounding box center [225, 46] width 7 height 9
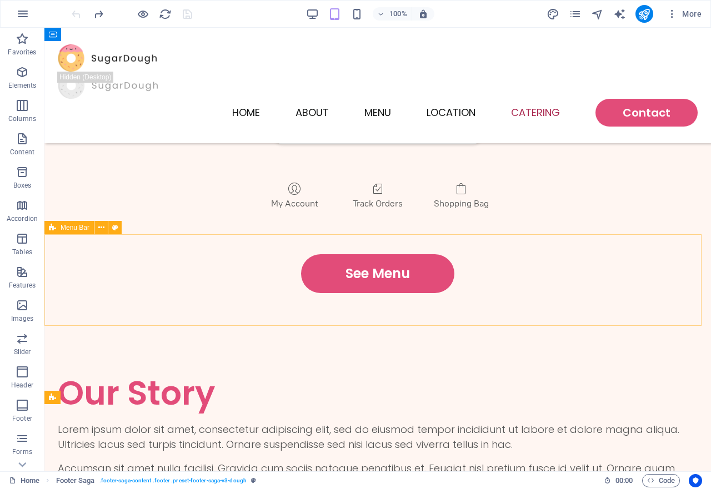
scroll to position [2667, 0]
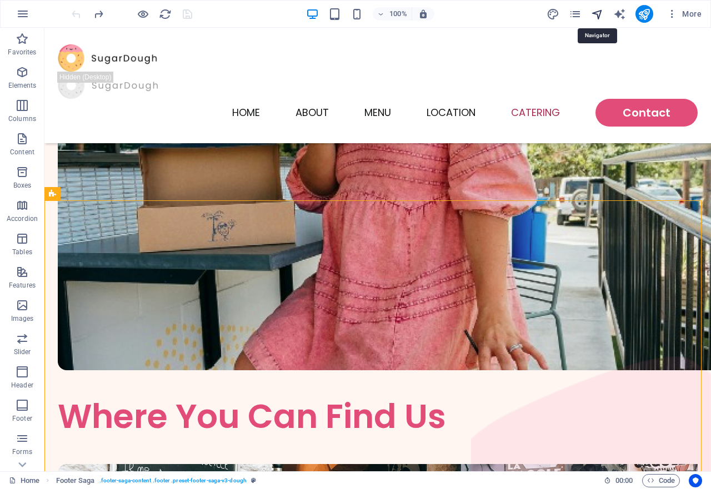
click at [594, 13] on icon "navigator" at bounding box center [597, 14] width 13 height 13
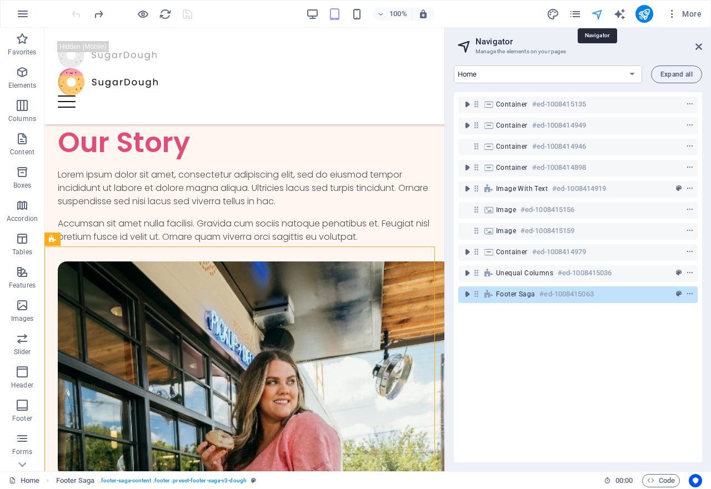
scroll to position [2687, 0]
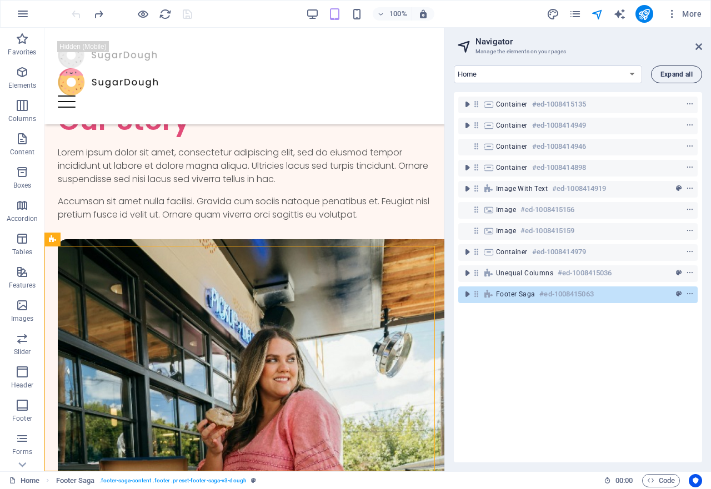
click at [673, 74] on span "Expand all" at bounding box center [676, 74] width 32 height 7
click at [678, 80] on button "Expand all" at bounding box center [676, 75] width 51 height 18
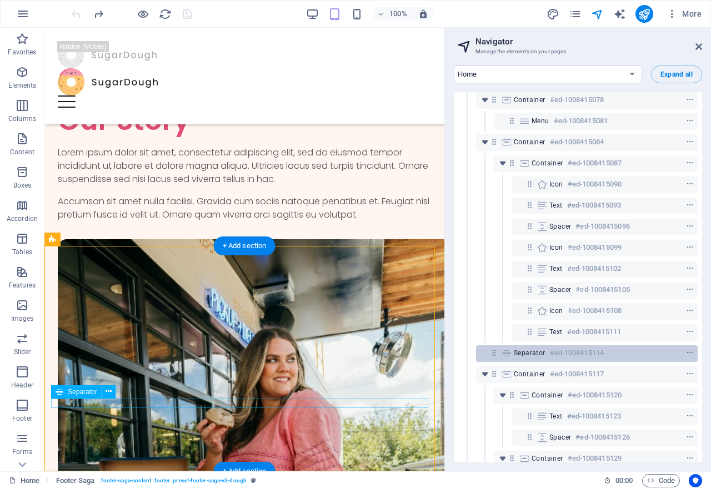
scroll to position [1479, 0]
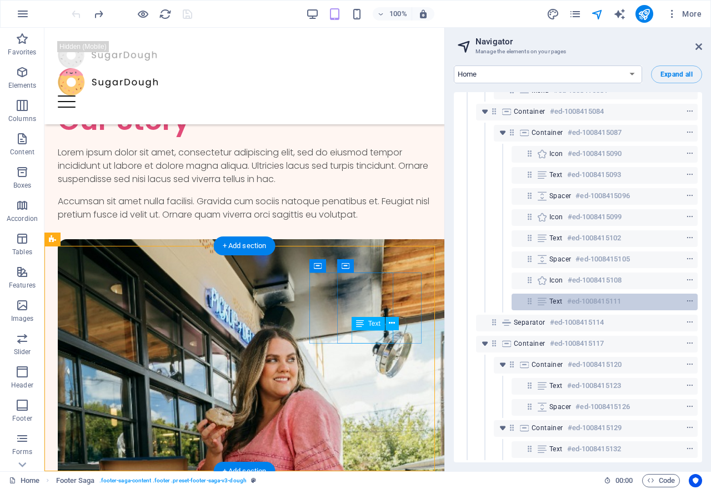
click at [556, 297] on span "Text" at bounding box center [555, 301] width 13 height 9
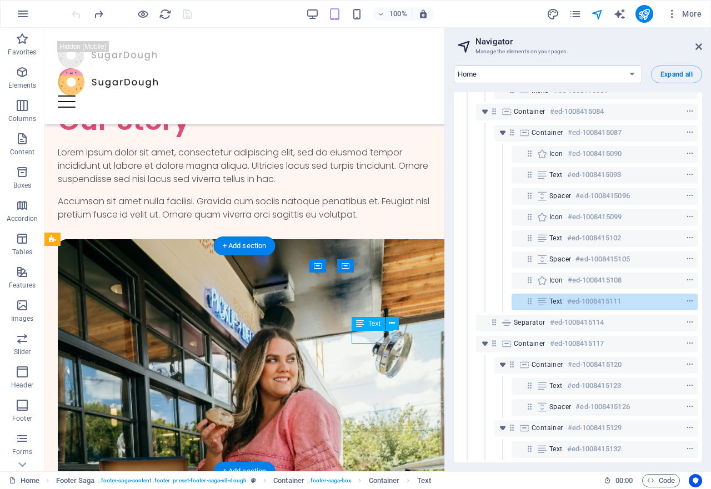
click at [557, 297] on span "Text" at bounding box center [555, 301] width 13 height 9
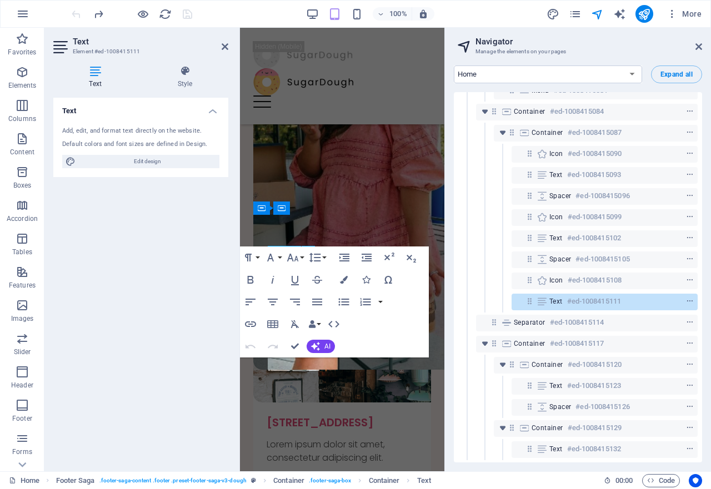
scroll to position [3327, 0]
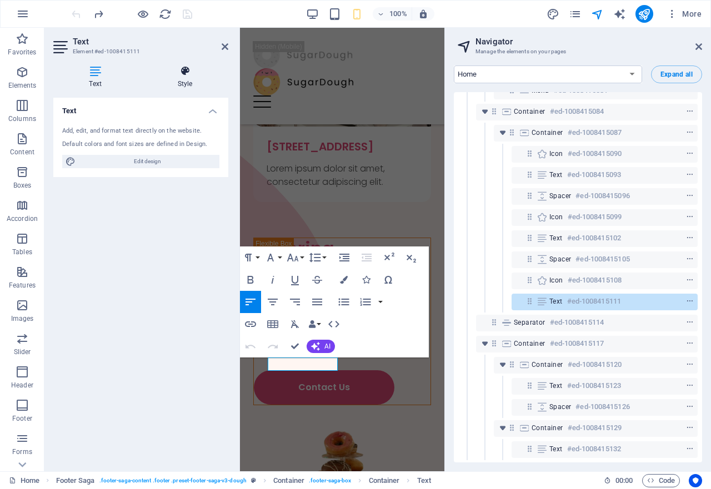
click at [186, 72] on icon at bounding box center [185, 71] width 87 height 11
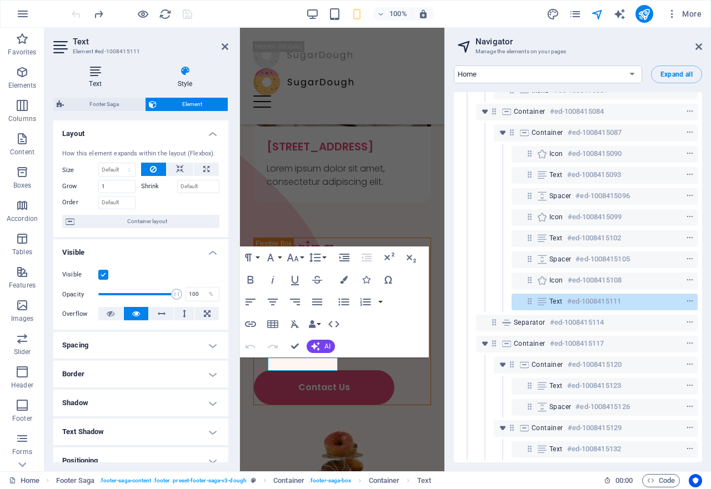
click at [99, 75] on icon at bounding box center [95, 71] width 84 height 11
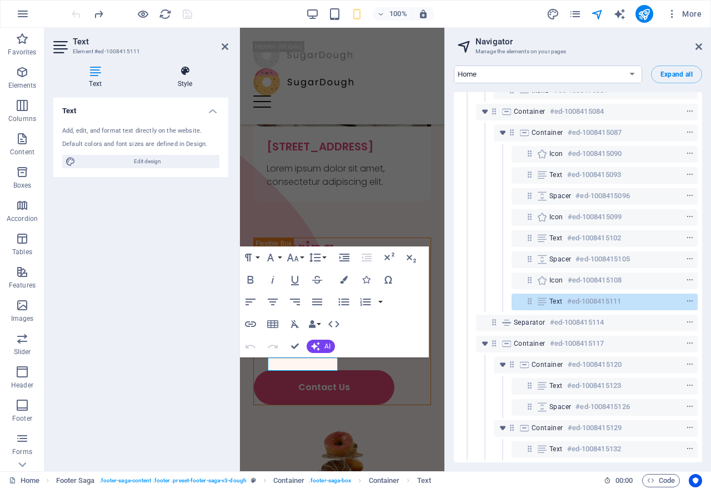
click at [182, 86] on h4 "Style" at bounding box center [185, 77] width 87 height 23
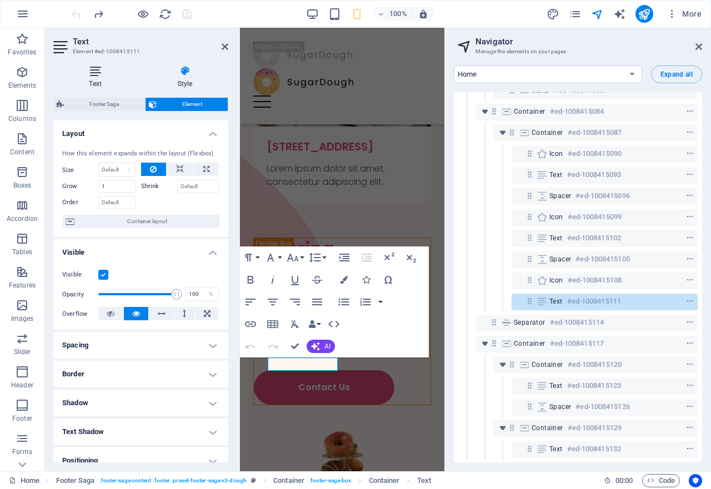
click at [101, 71] on icon at bounding box center [95, 71] width 84 height 11
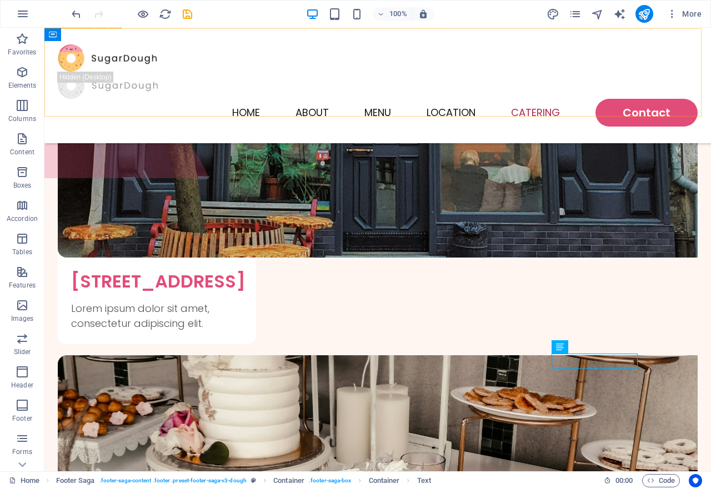
scroll to position [2602, 0]
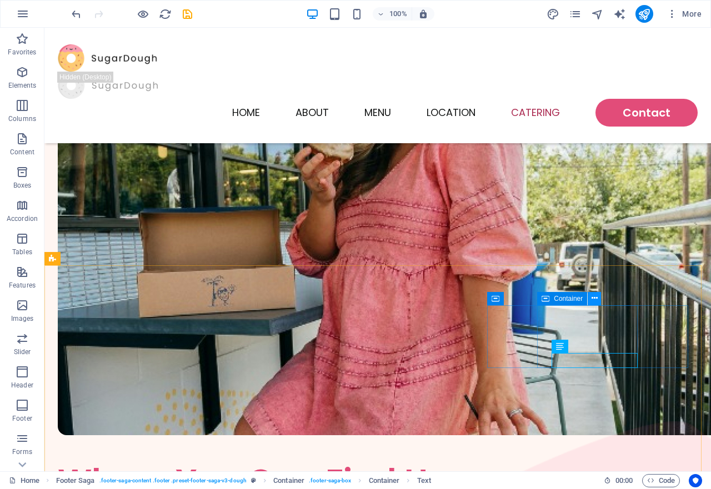
click at [591, 299] on icon at bounding box center [594, 299] width 6 height 12
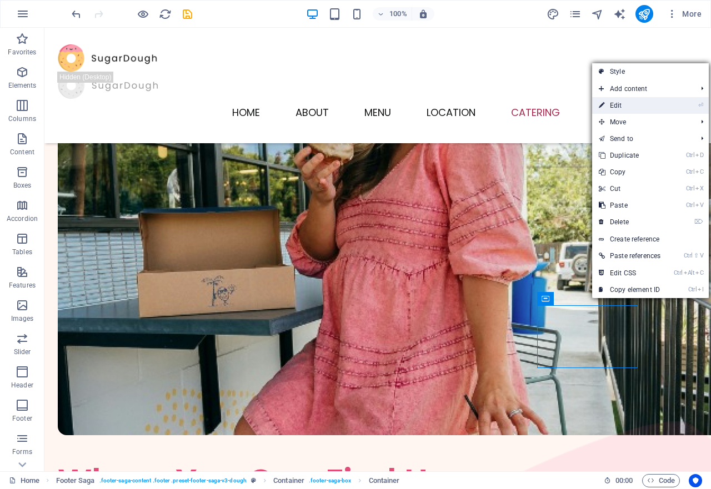
click at [631, 103] on link "⏎ Edit" at bounding box center [629, 105] width 75 height 17
select select "%"
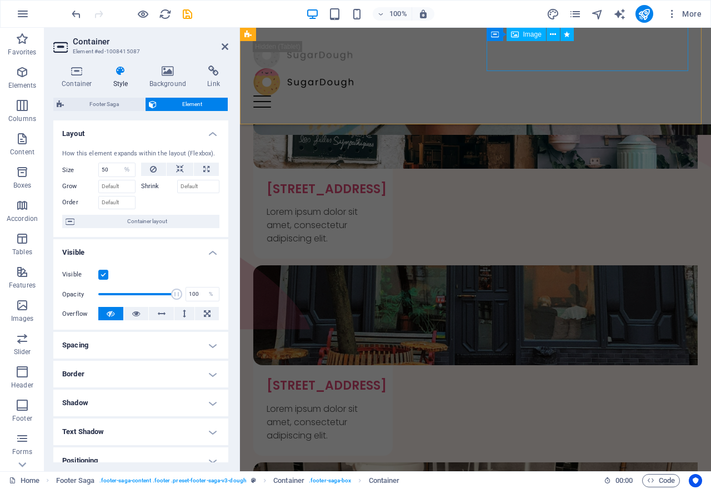
scroll to position [2081, 0]
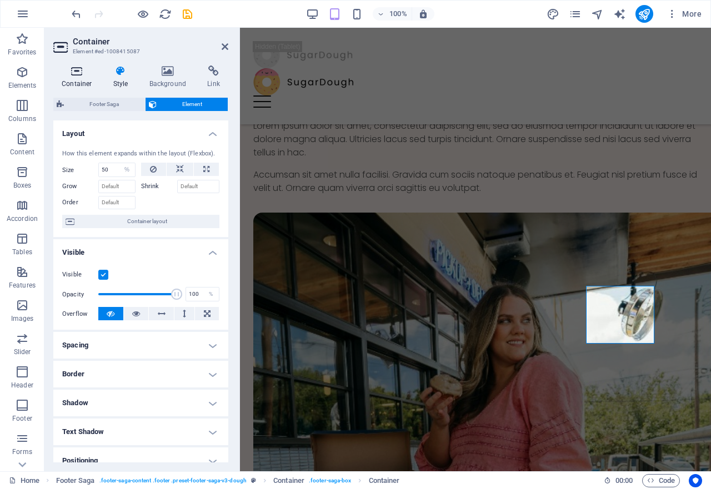
click at [70, 71] on icon at bounding box center [76, 71] width 47 height 11
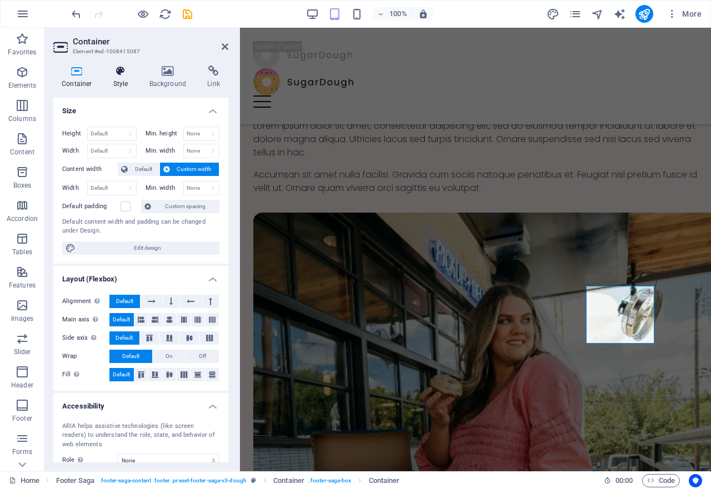
click at [121, 78] on h4 "Style" at bounding box center [123, 77] width 36 height 23
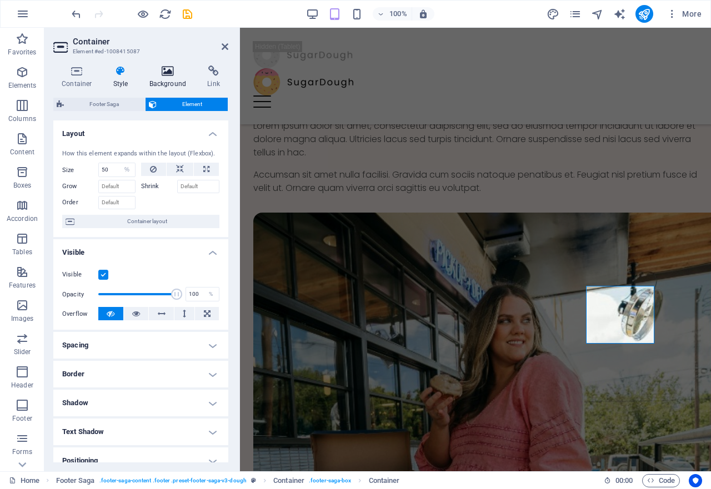
click at [172, 79] on h4 "Background" at bounding box center [170, 77] width 58 height 23
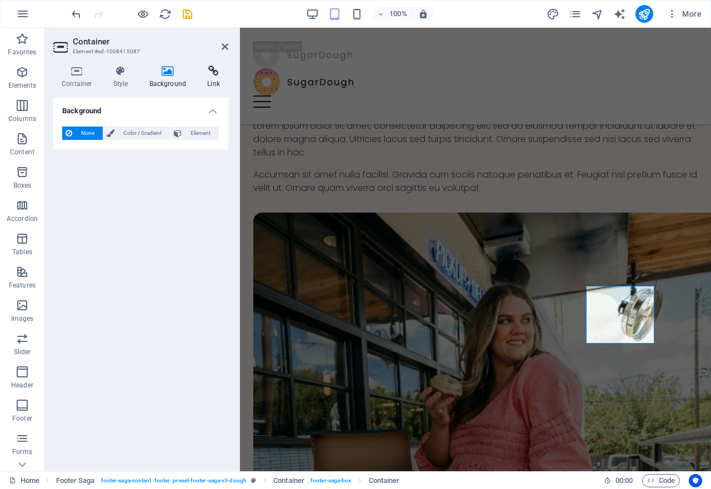
click at [210, 77] on h4 "Link" at bounding box center [213, 77] width 29 height 23
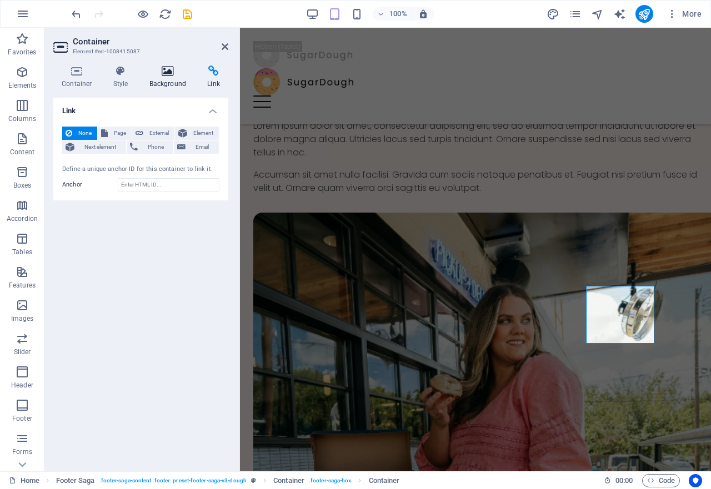
click at [163, 76] on icon at bounding box center [168, 71] width 54 height 11
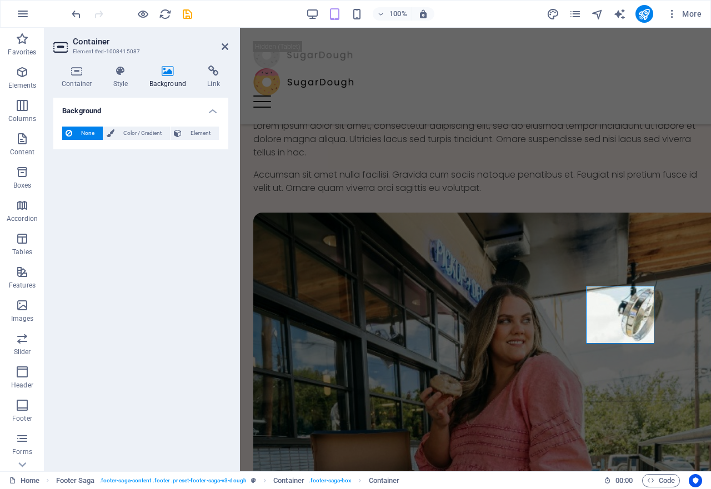
click at [163, 76] on icon at bounding box center [168, 71] width 54 height 11
click at [118, 75] on icon at bounding box center [121, 71] width 32 height 11
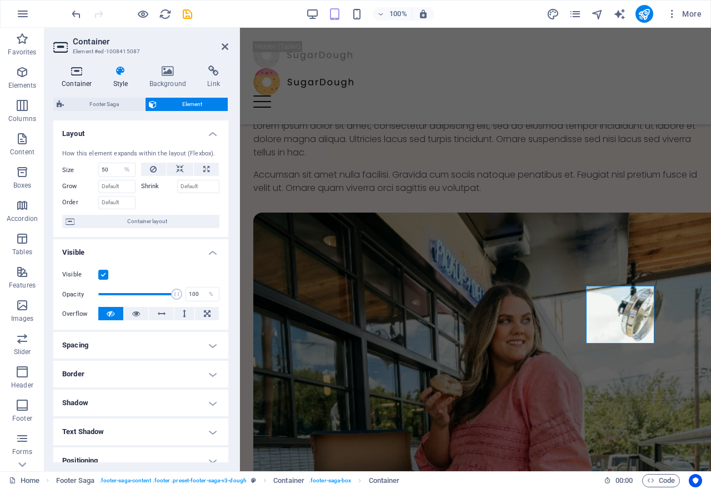
click at [74, 74] on icon at bounding box center [76, 71] width 47 height 11
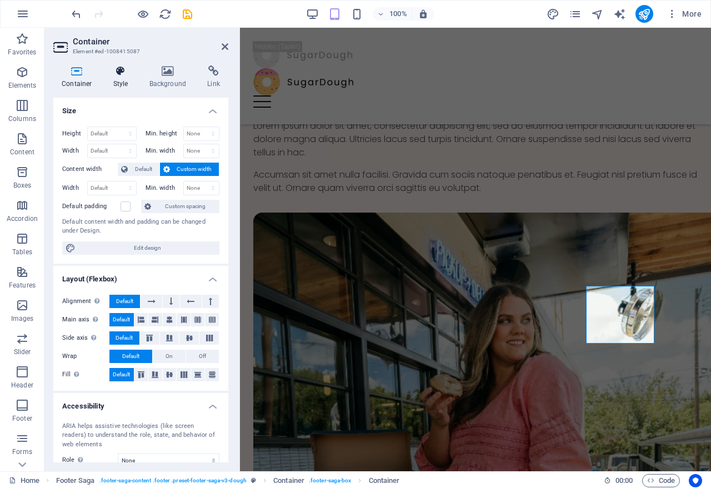
click at [118, 78] on h4 "Style" at bounding box center [123, 77] width 36 height 23
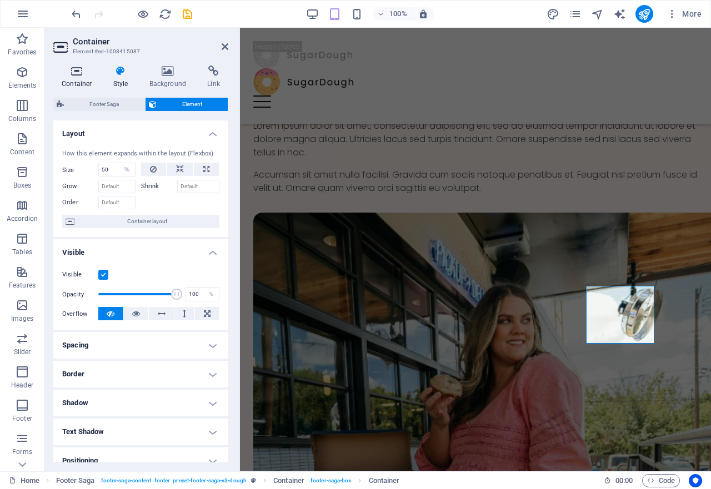
click at [84, 78] on h4 "Container" at bounding box center [79, 77] width 52 height 23
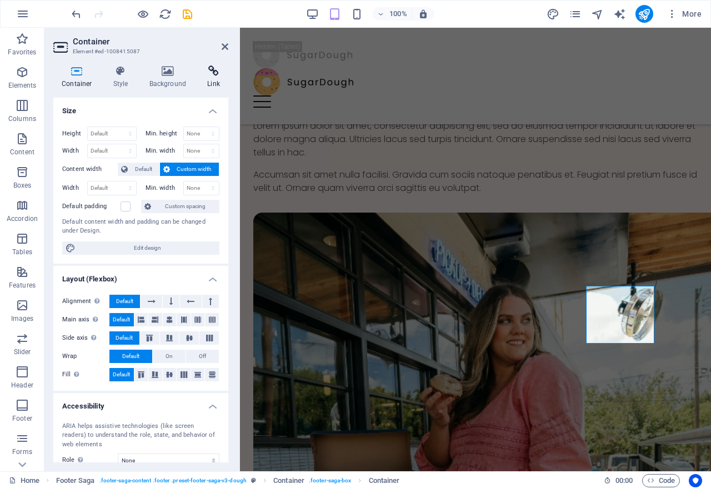
click at [215, 77] on h4 "Link" at bounding box center [213, 77] width 29 height 23
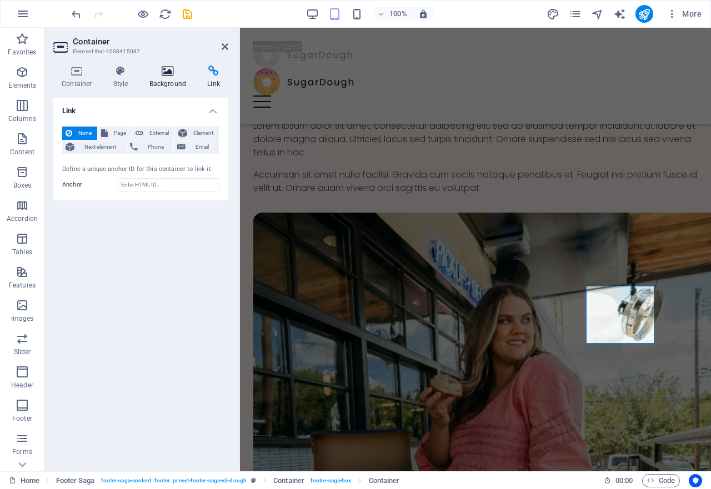
click at [168, 74] on icon at bounding box center [168, 71] width 54 height 11
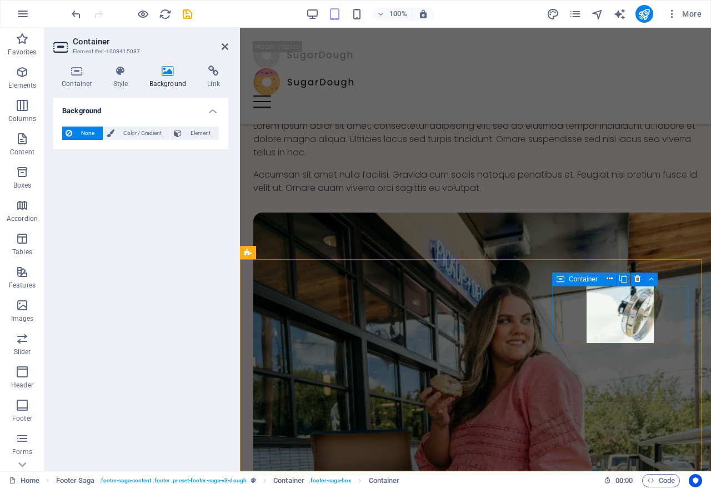
click at [580, 279] on span "Container" at bounding box center [582, 279] width 29 height 7
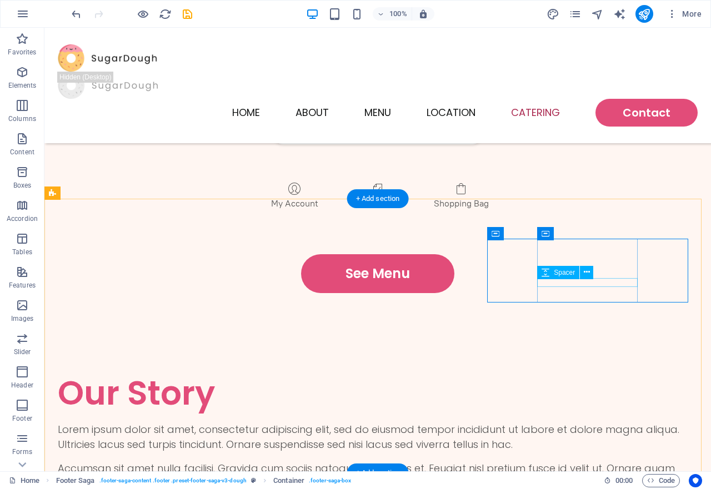
scroll to position [2667, 0]
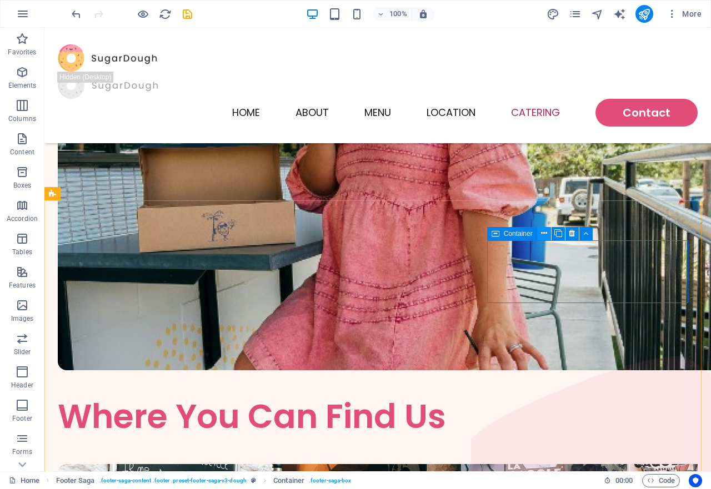
click at [544, 235] on icon at bounding box center [544, 234] width 6 height 12
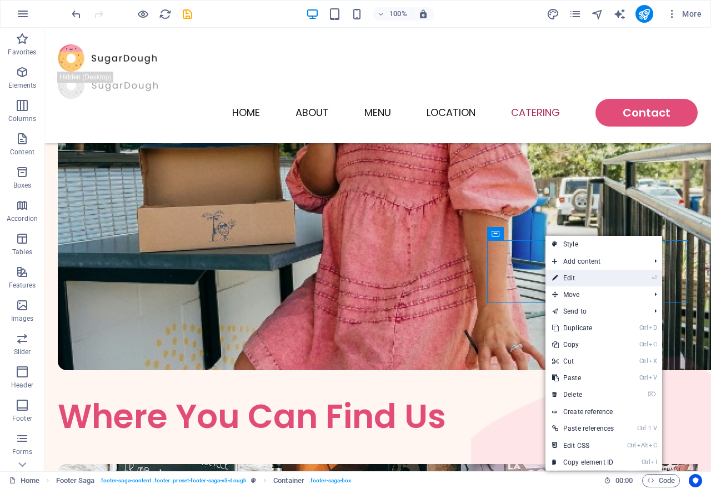
click at [581, 281] on link "⏎ Edit" at bounding box center [582, 278] width 75 height 17
select select "rem"
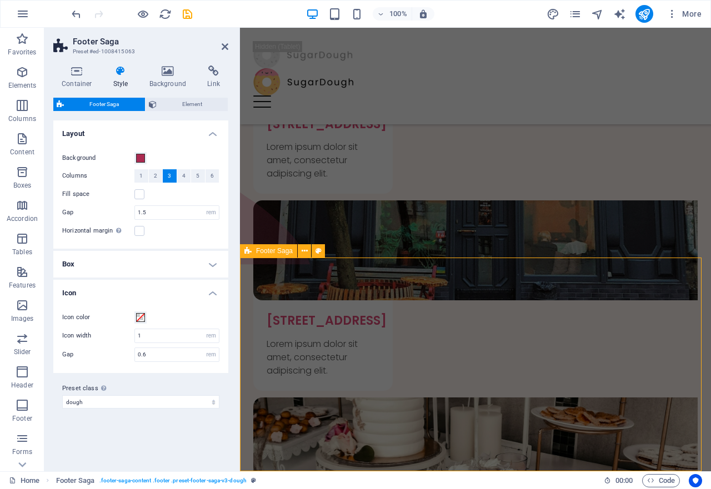
scroll to position [2081, 0]
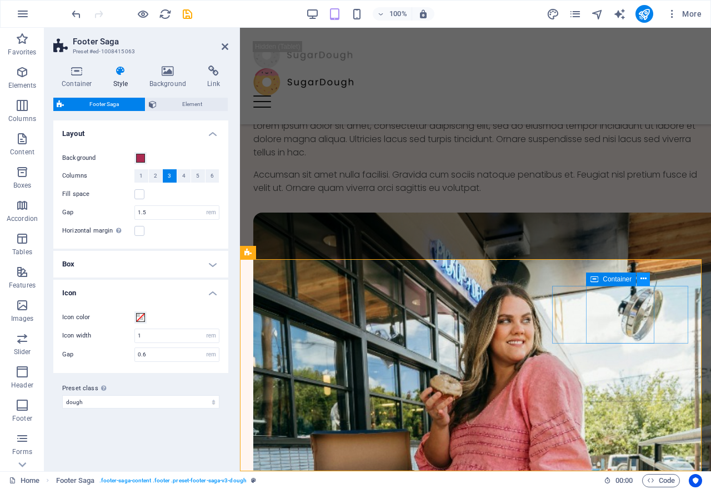
click at [643, 277] on icon at bounding box center [643, 279] width 6 height 12
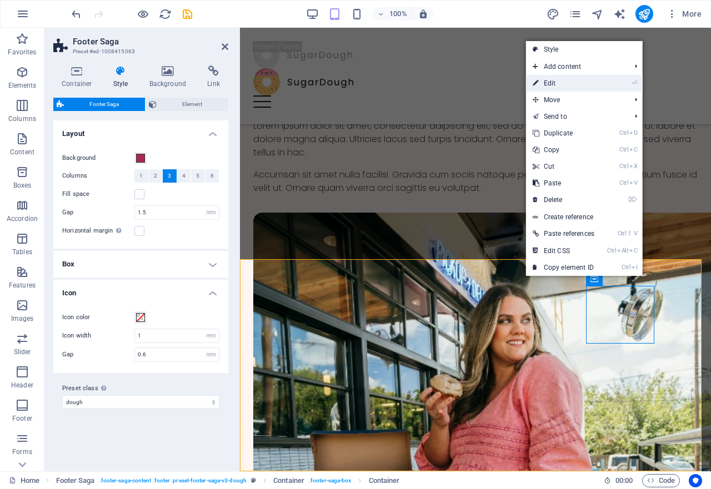
click at [557, 81] on link "⏎ Edit" at bounding box center [563, 83] width 75 height 17
click at [557, 81] on div "Menu Home About Menu Location Catering Contact" at bounding box center [475, 76] width 471 height 97
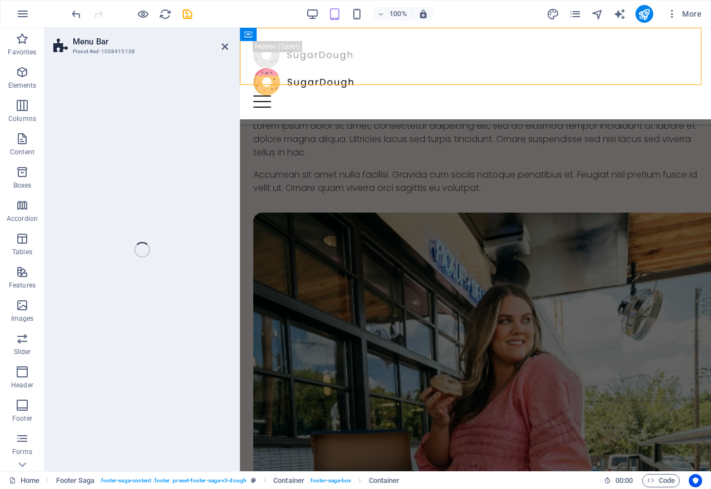
select select "rem"
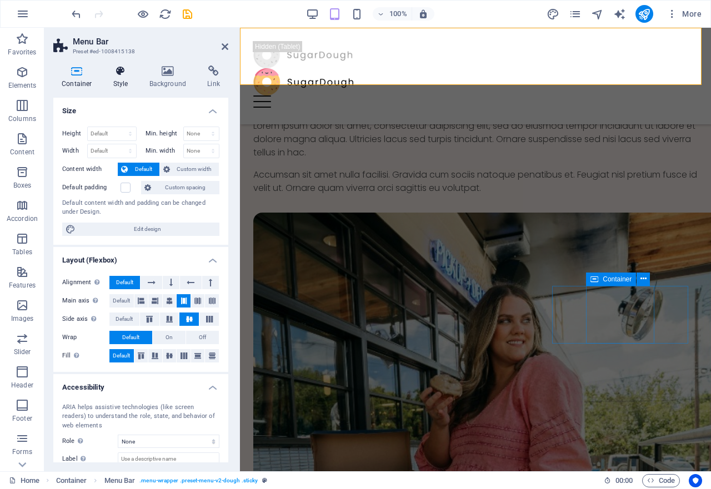
click at [123, 69] on icon at bounding box center [121, 71] width 32 height 11
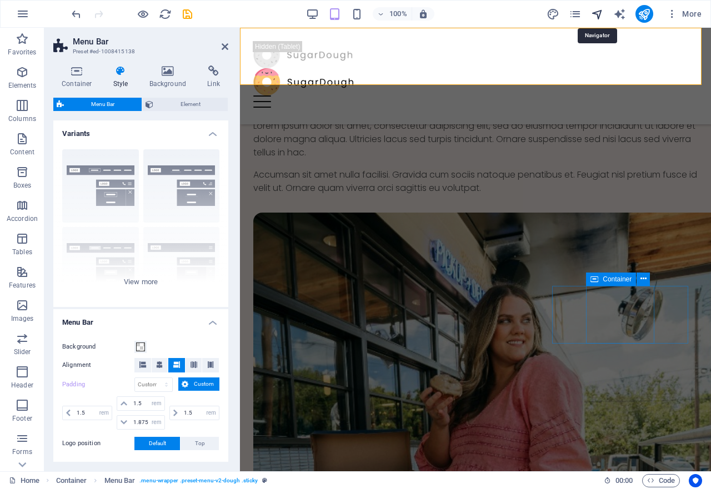
click at [595, 13] on icon "navigator" at bounding box center [597, 14] width 13 height 13
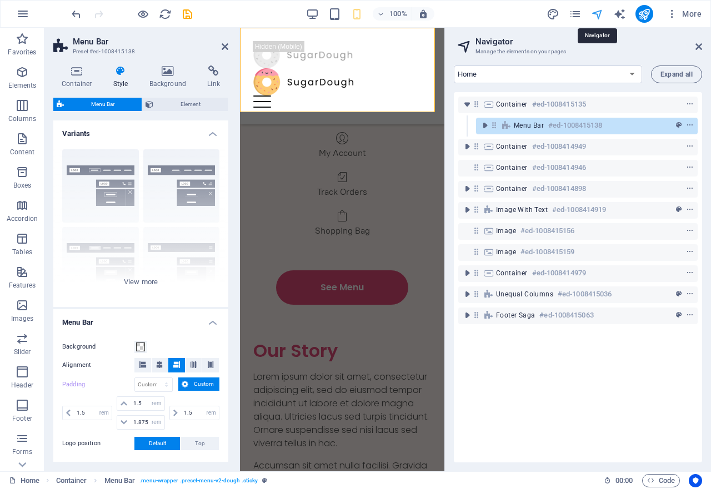
scroll to position [2705, 0]
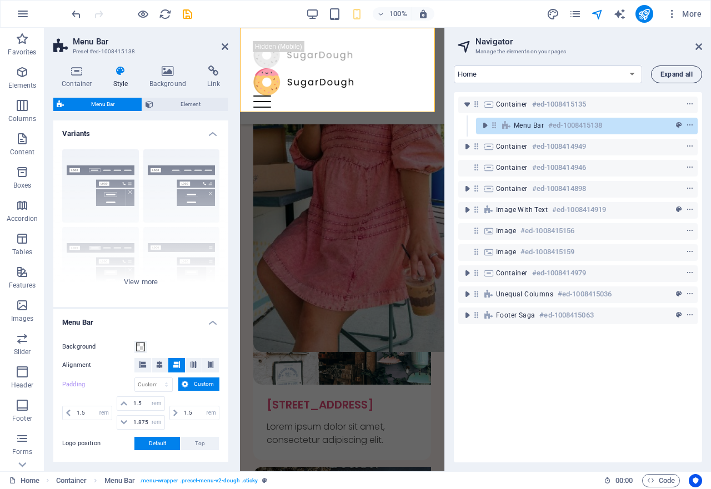
click at [679, 73] on span "Expand all" at bounding box center [676, 74] width 32 height 7
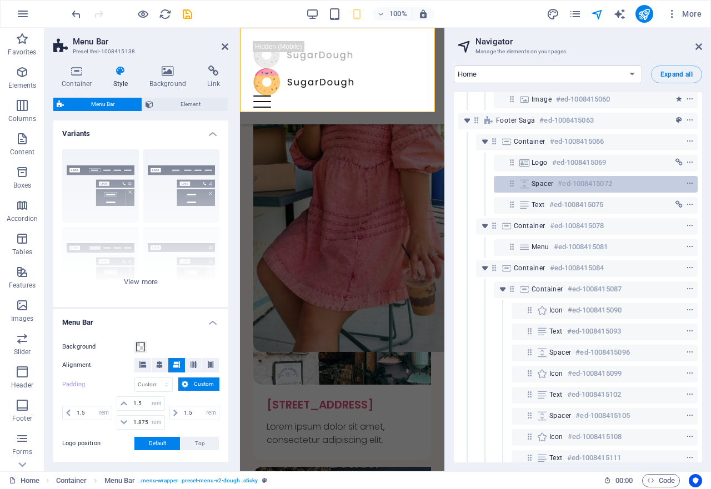
scroll to position [1312, 0]
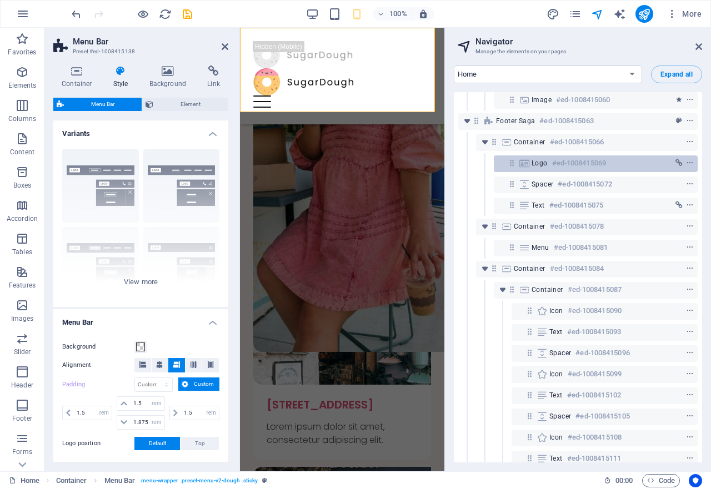
click at [580, 159] on h6 "#ed-1008415069" at bounding box center [579, 163] width 54 height 13
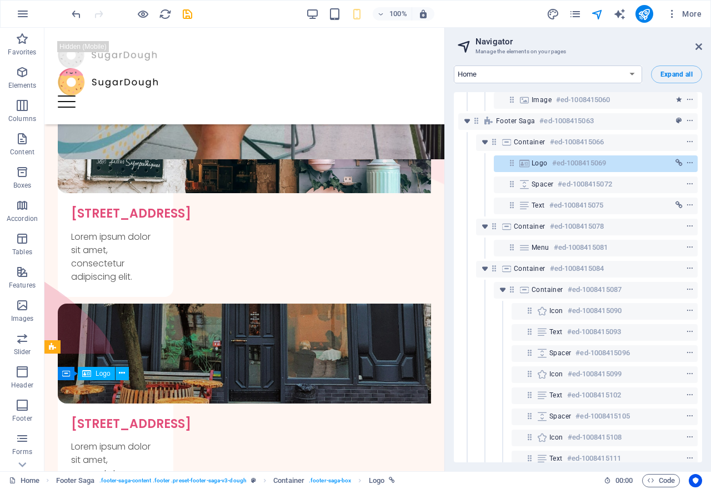
scroll to position [2687, 0]
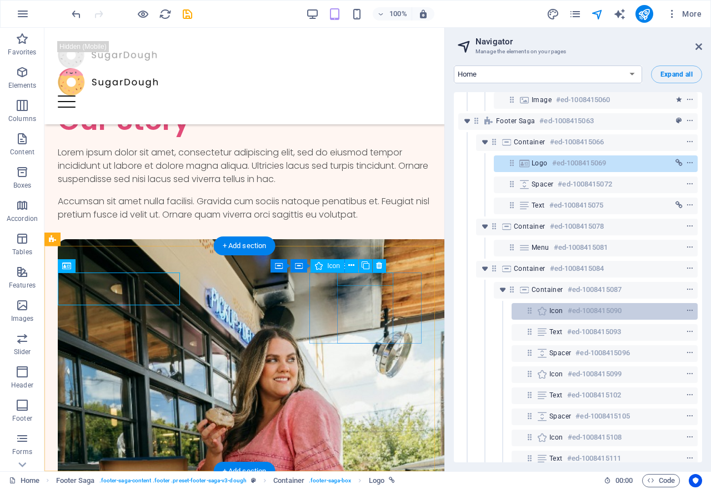
click at [569, 305] on h6 "#ed-1008415090" at bounding box center [594, 310] width 54 height 13
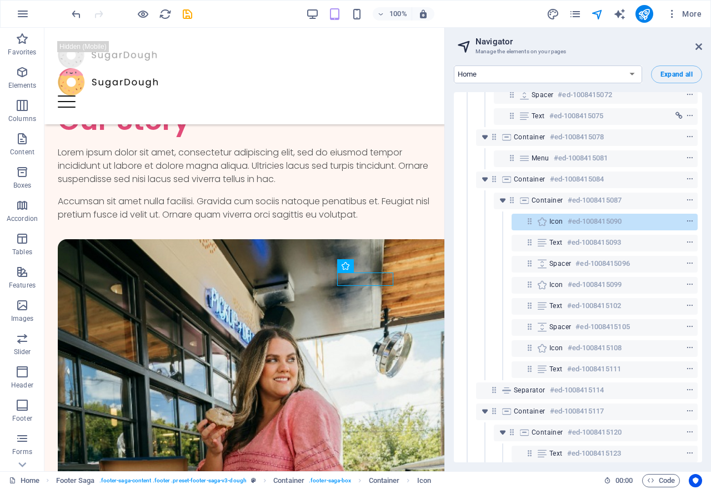
scroll to position [1423, 0]
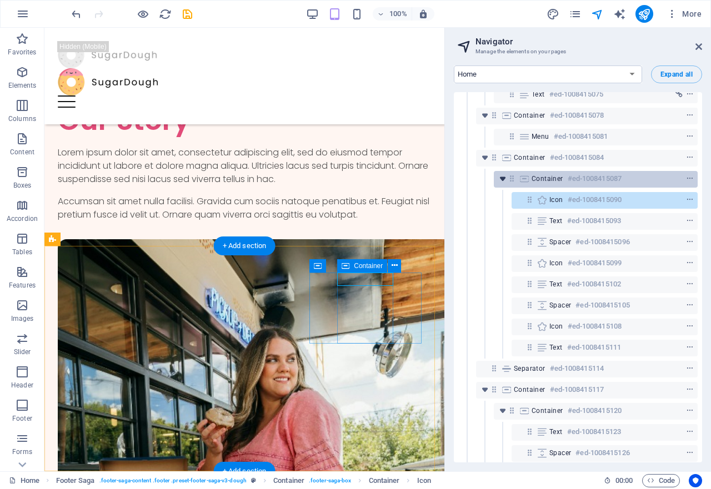
click at [504, 182] on icon "toggle-expand" at bounding box center [502, 178] width 11 height 11
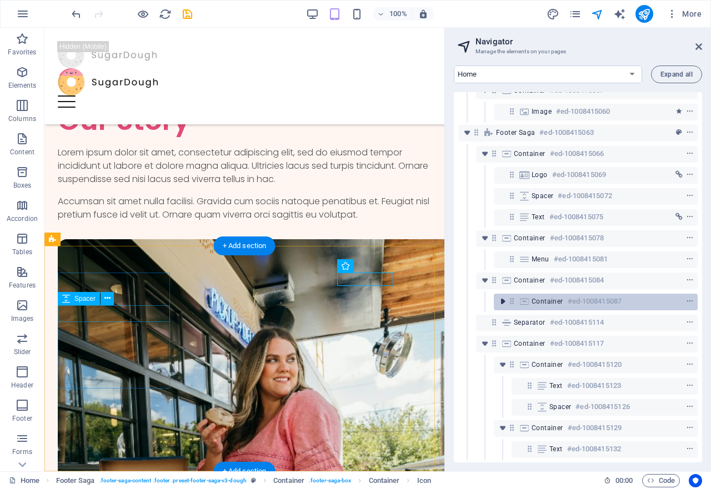
scroll to position [1310, 0]
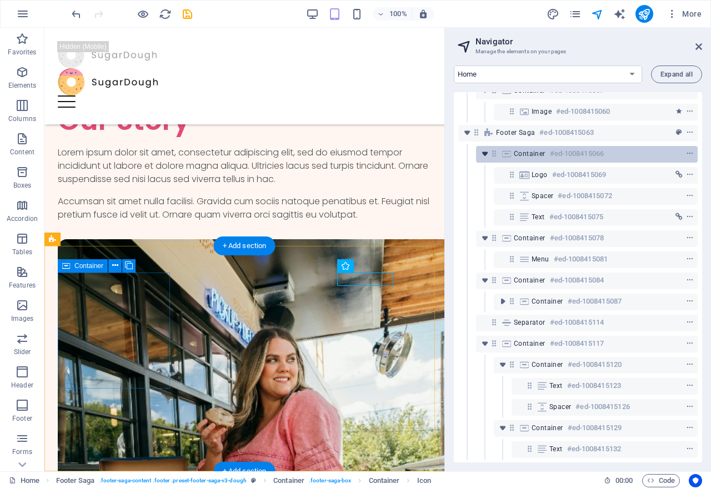
click at [487, 148] on icon "toggle-expand" at bounding box center [484, 153] width 11 height 11
click at [487, 96] on icon "toggle-expand" at bounding box center [484, 90] width 11 height 11
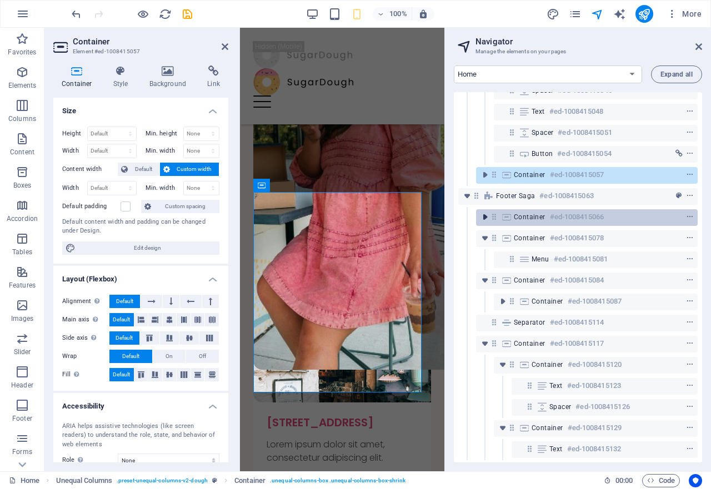
scroll to position [2786, 0]
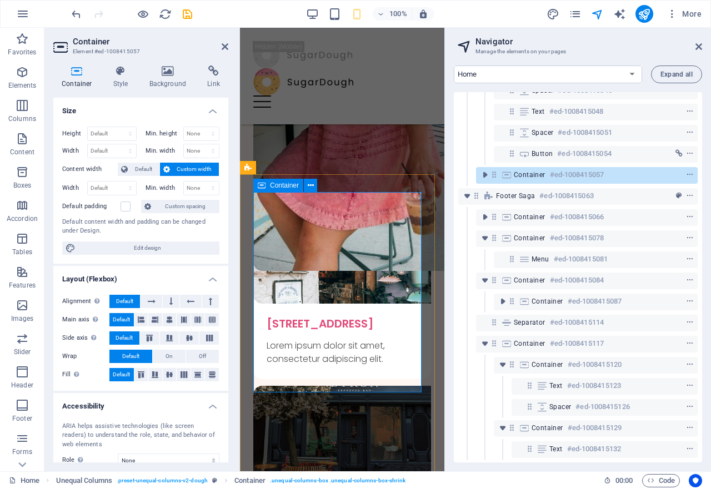
click at [524, 170] on span "Container" at bounding box center [530, 174] width 32 height 9
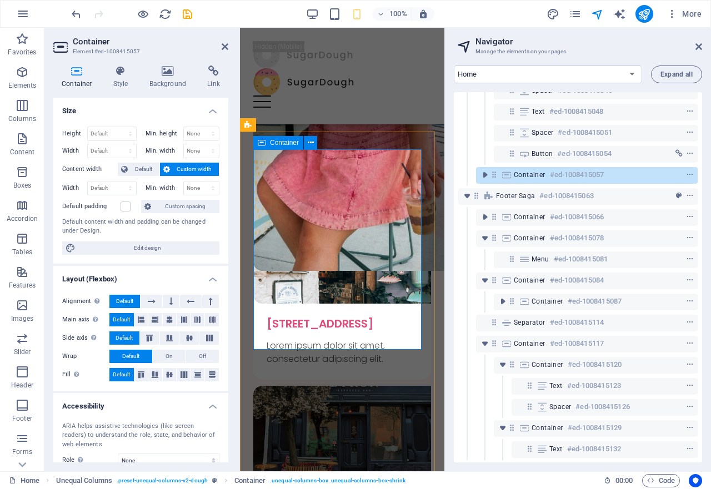
scroll to position [2829, 0]
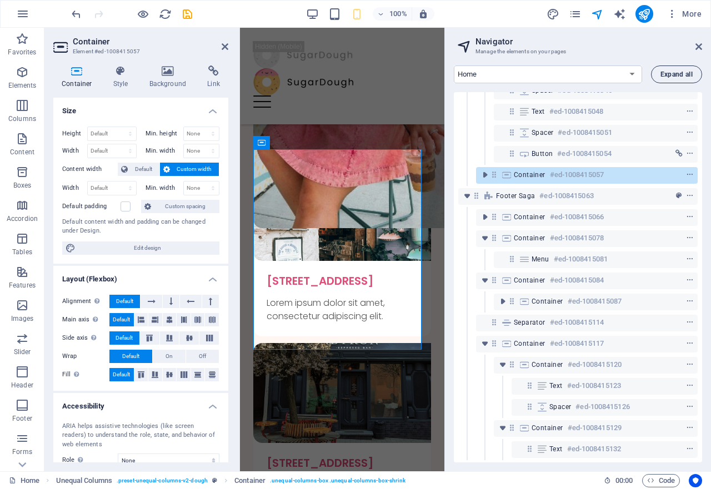
click at [673, 76] on span "Expand all" at bounding box center [676, 74] width 32 height 7
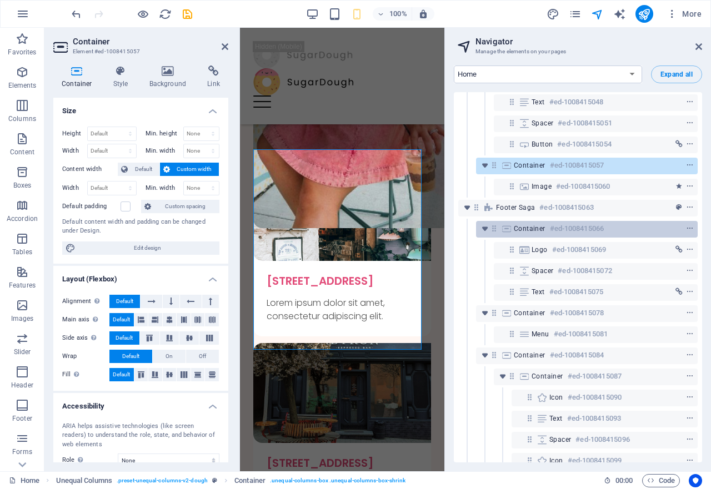
click at [530, 228] on span "Container" at bounding box center [530, 228] width 32 height 9
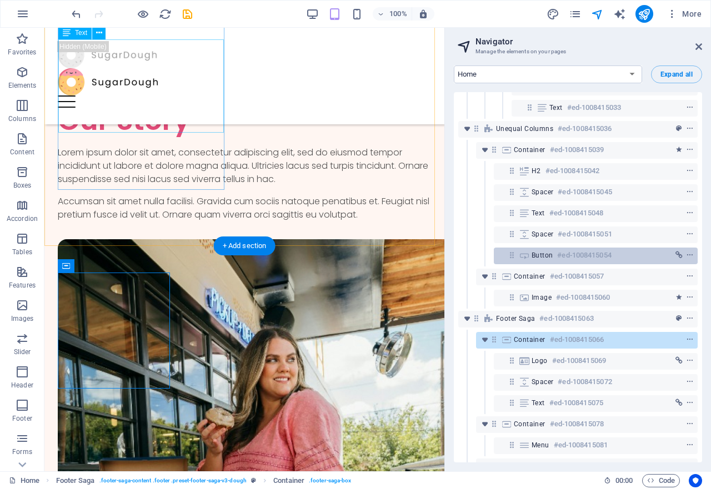
scroll to position [1281, 0]
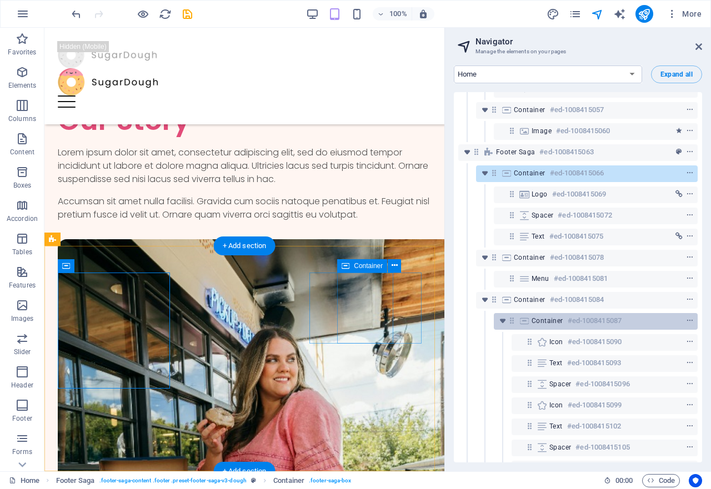
click at [558, 320] on span "Container" at bounding box center [547, 320] width 32 height 9
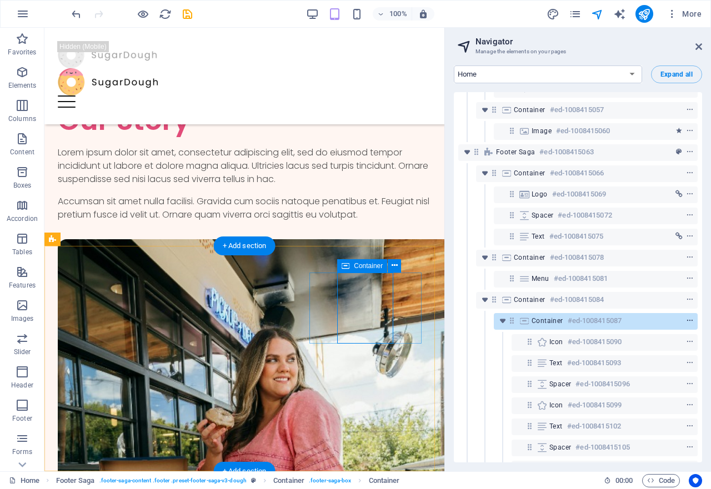
click at [688, 319] on icon "context-menu" at bounding box center [690, 321] width 8 height 8
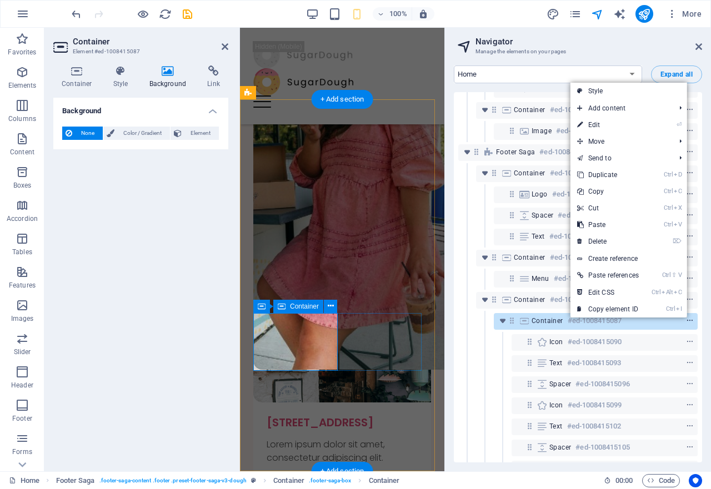
scroll to position [3327, 0]
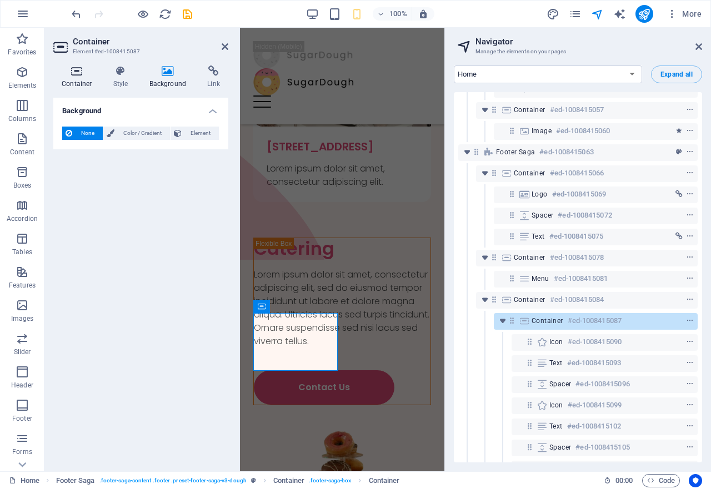
click at [67, 78] on h4 "Container" at bounding box center [79, 77] width 52 height 23
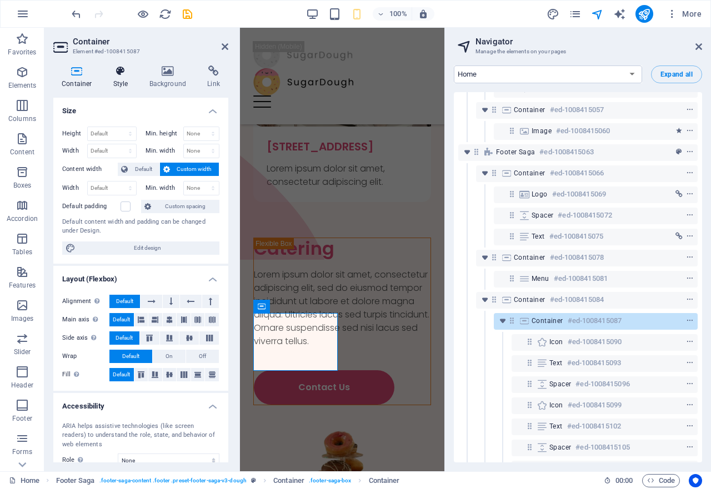
click at [120, 72] on icon at bounding box center [121, 71] width 32 height 11
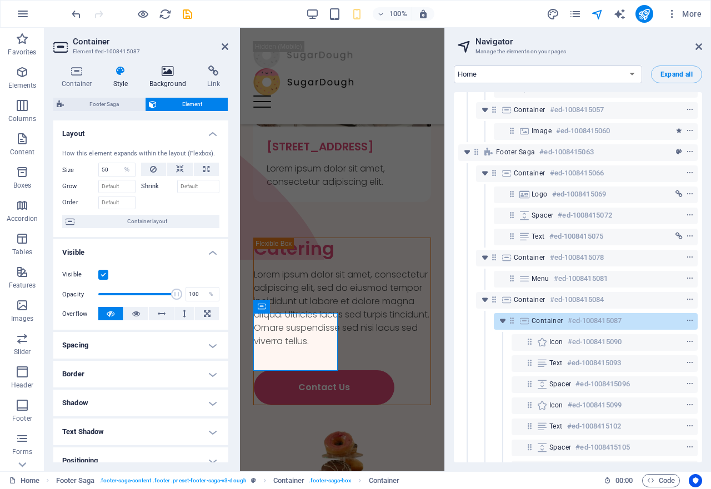
click at [166, 71] on icon at bounding box center [168, 71] width 54 height 11
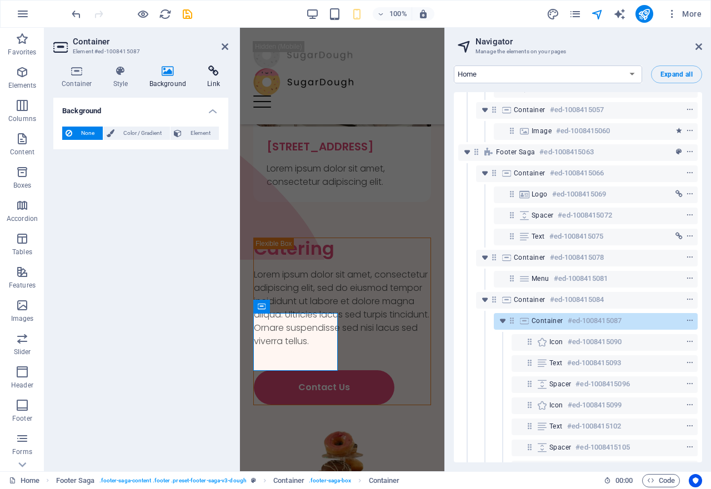
click at [215, 69] on icon at bounding box center [213, 71] width 29 height 11
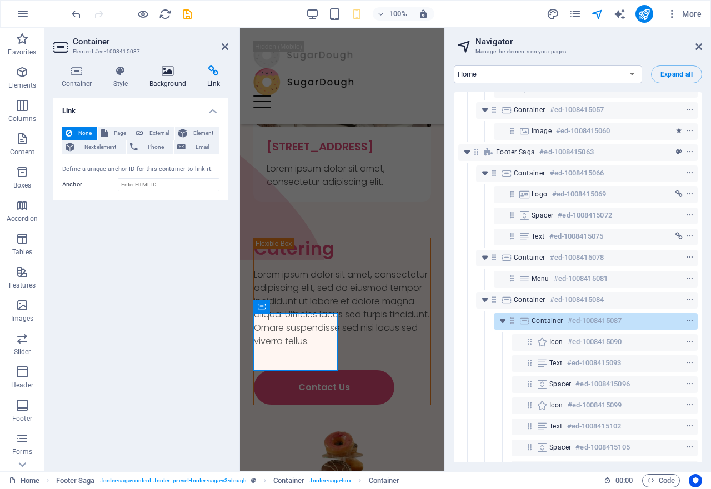
click at [170, 74] on icon at bounding box center [168, 71] width 54 height 11
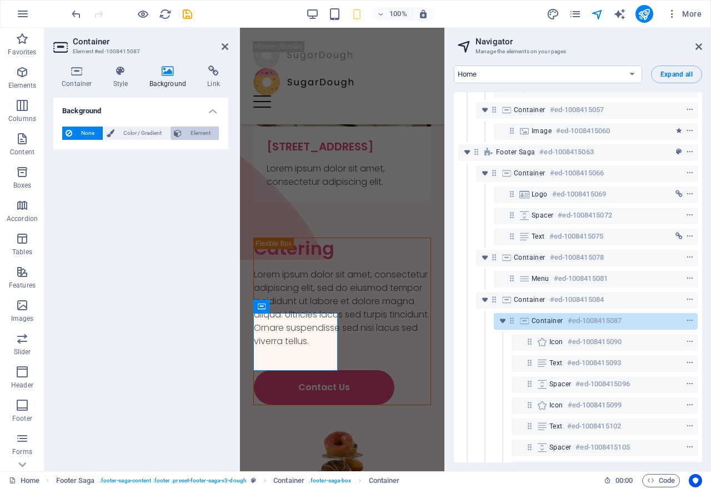
click at [195, 137] on span "Element" at bounding box center [200, 133] width 31 height 13
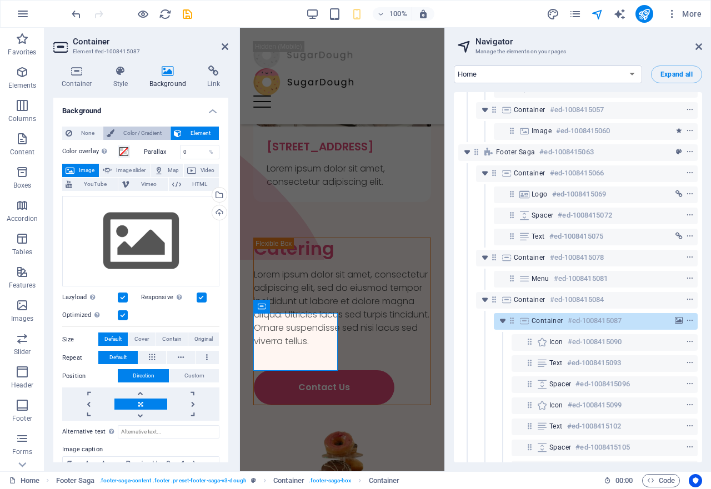
click at [140, 135] on span "Color / Gradient" at bounding box center [142, 133] width 49 height 13
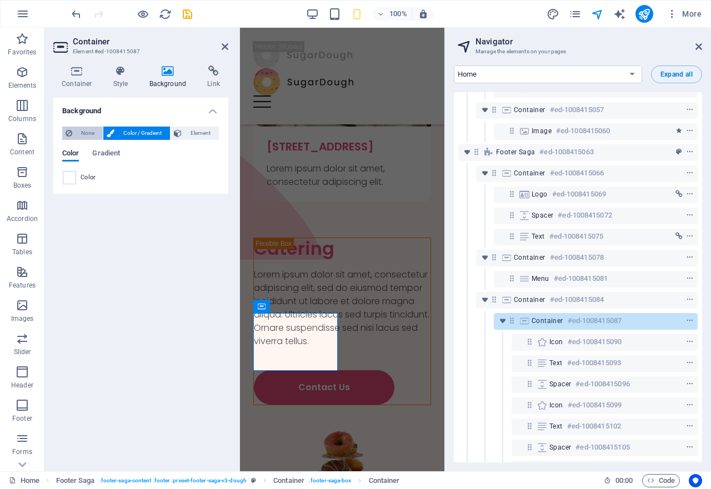
click at [87, 132] on span "None" at bounding box center [88, 133] width 24 height 13
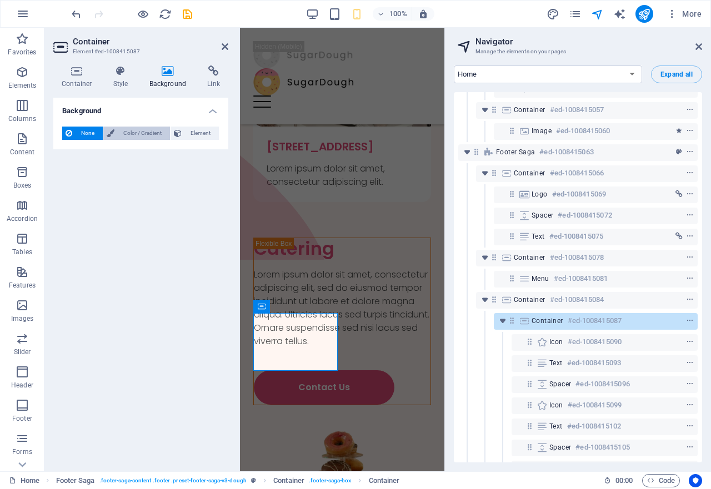
click at [128, 132] on span "Color / Gradient" at bounding box center [142, 133] width 49 height 13
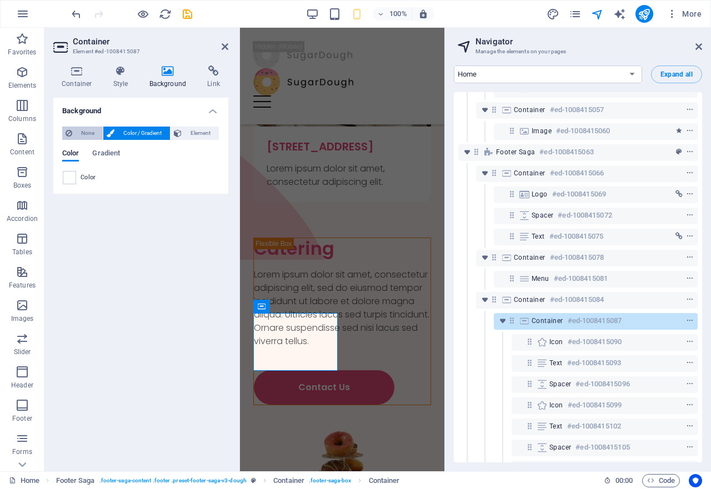
click at [83, 134] on span "None" at bounding box center [88, 133] width 24 height 13
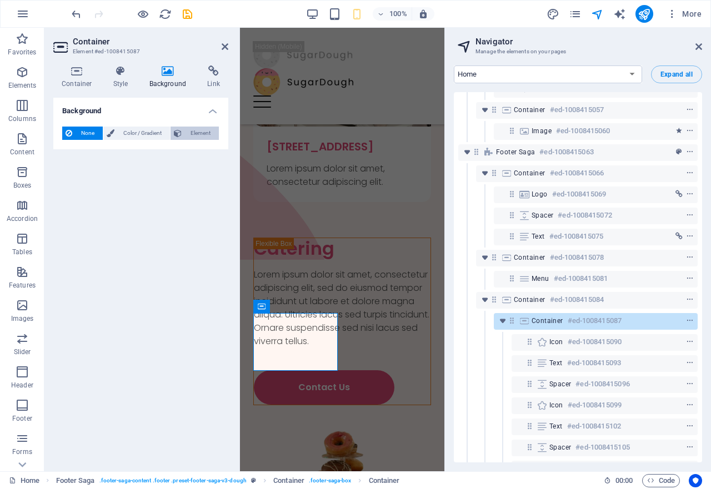
click at [197, 136] on span "Element" at bounding box center [200, 133] width 31 height 13
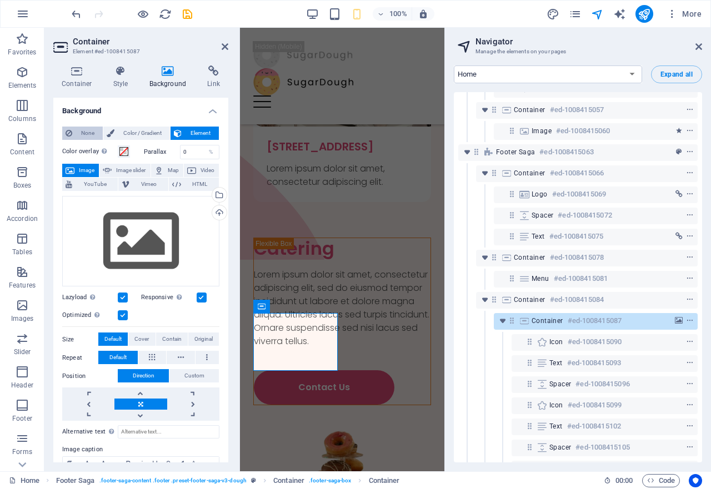
click at [77, 133] on span "None" at bounding box center [88, 133] width 24 height 13
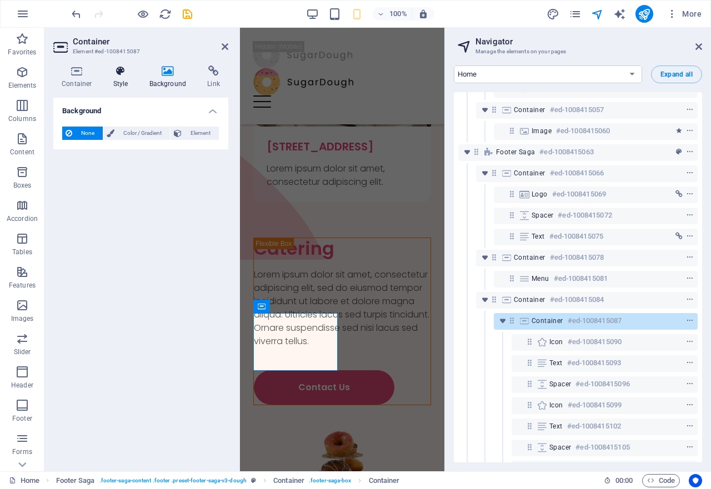
click at [119, 74] on icon at bounding box center [121, 71] width 32 height 11
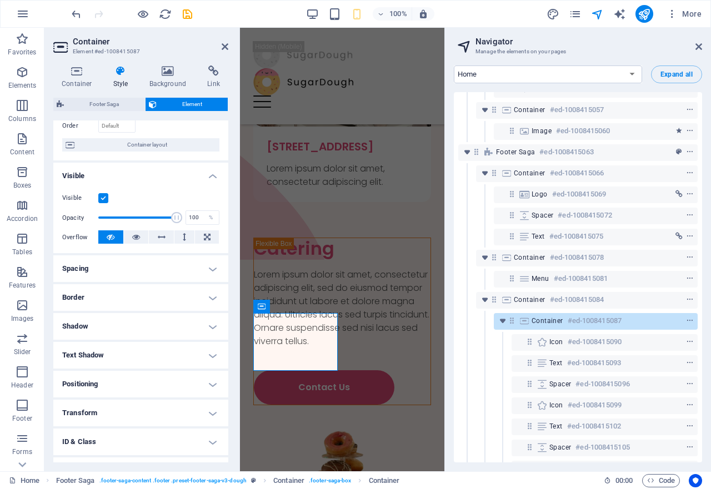
scroll to position [0, 0]
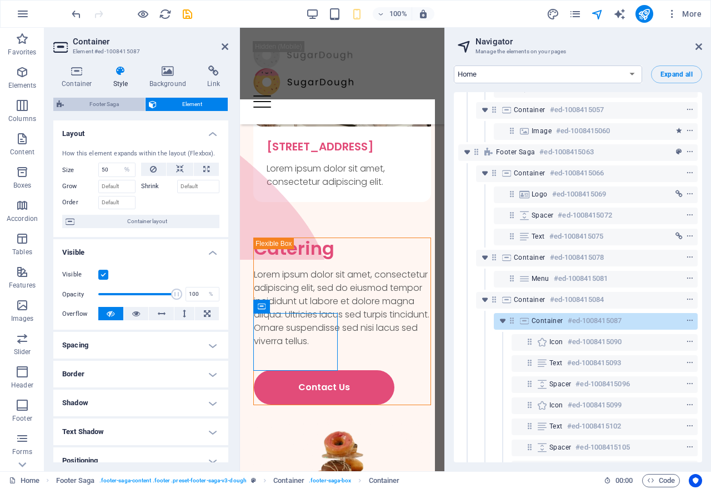
click at [103, 109] on span "Footer Saga" at bounding box center [104, 104] width 74 height 13
select select "rem"
